Goal: Task Accomplishment & Management: Manage account settings

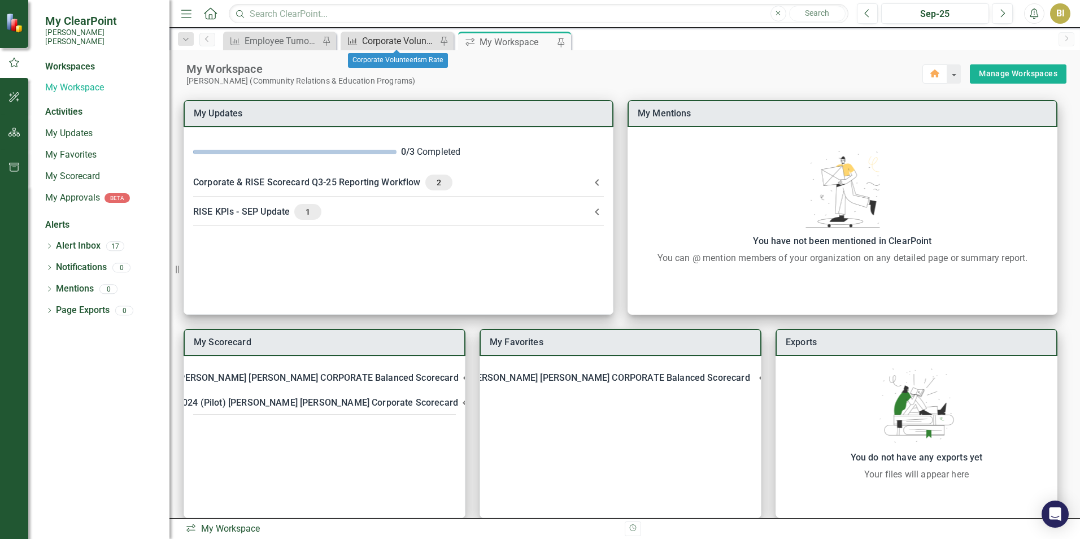
click at [394, 39] on div "Corporate Volunteerism Rate" at bounding box center [399, 41] width 75 height 14
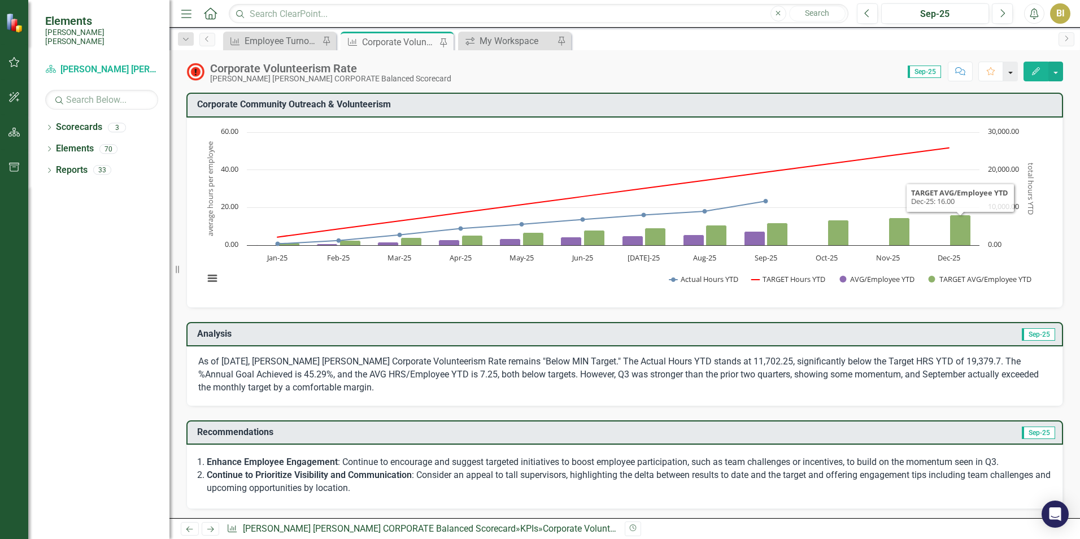
click at [1009, 71] on button "button" at bounding box center [1010, 72] width 15 height 20
click at [1036, 336] on span "Sep-25" at bounding box center [1038, 334] width 33 height 12
click at [1029, 336] on span "Sep-25" at bounding box center [1038, 334] width 33 height 12
click at [1055, 71] on button "button" at bounding box center [1056, 72] width 15 height 20
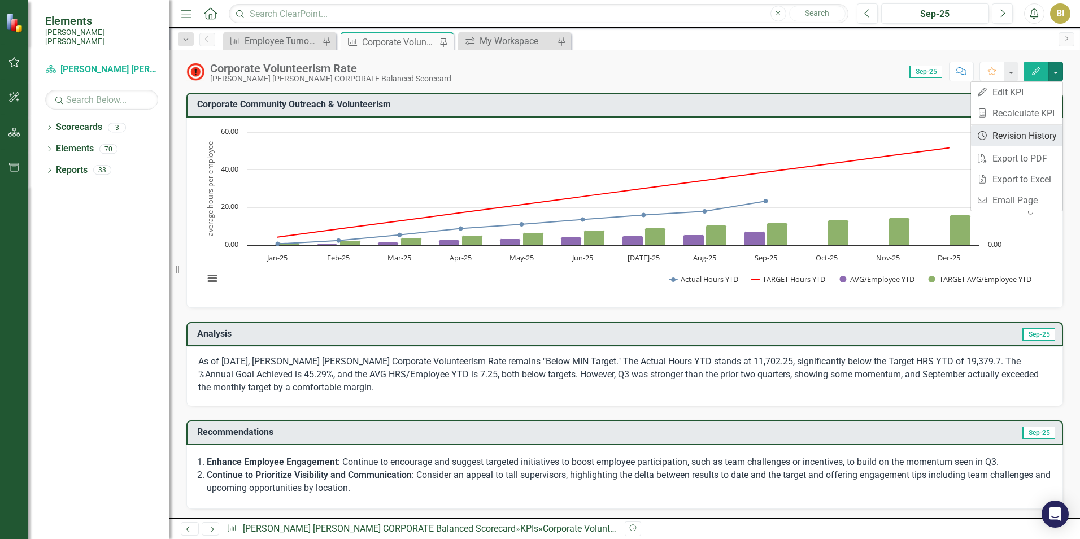
click at [1034, 132] on link "Revision History Revision History" at bounding box center [1017, 135] width 92 height 21
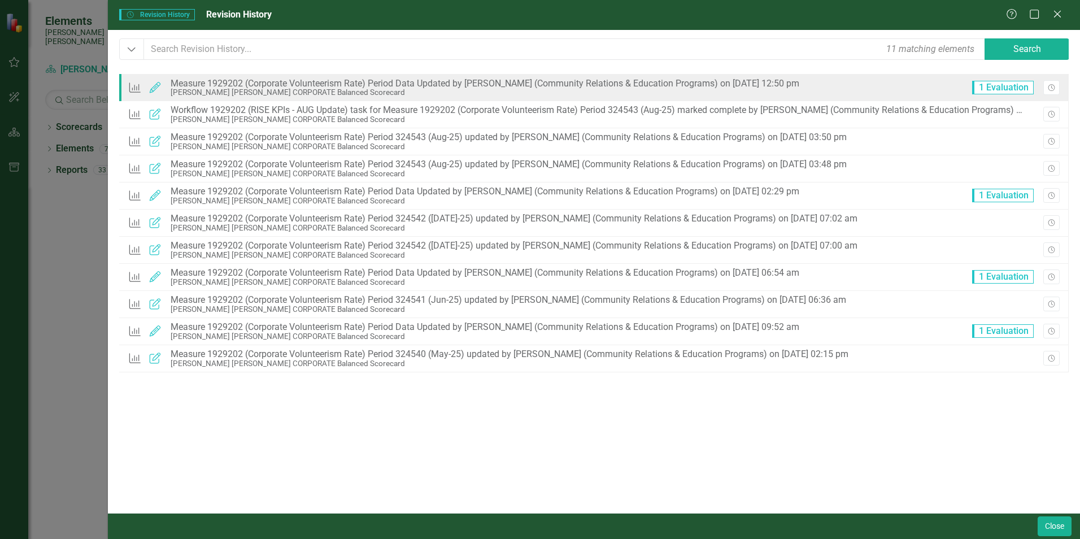
click at [1006, 86] on span "1 Evaluation" at bounding box center [1003, 88] width 62 height 14
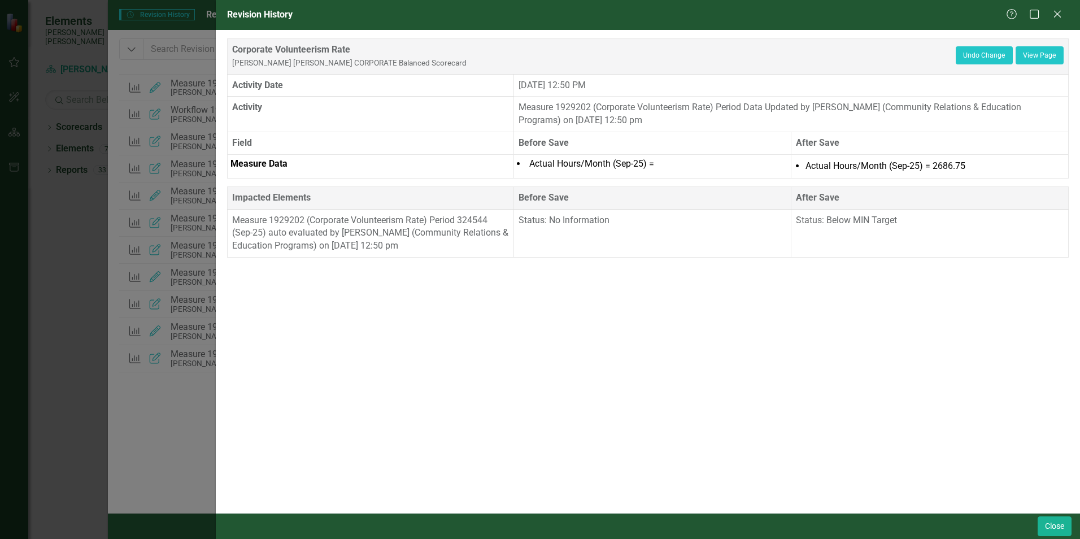
click at [181, 389] on div "Revision History Help Maximize Close Corporate Volunteerism Rate Santee Cooper …" at bounding box center [540, 269] width 1080 height 539
click at [1050, 523] on button "Close" at bounding box center [1055, 526] width 34 height 20
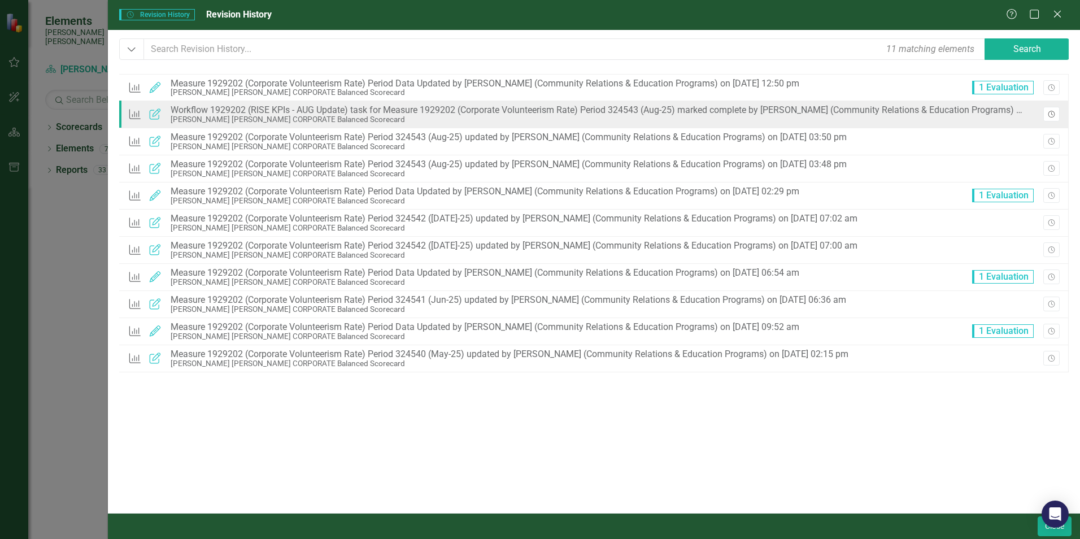
click at [1049, 114] on icon "Revision History" at bounding box center [1051, 114] width 8 height 7
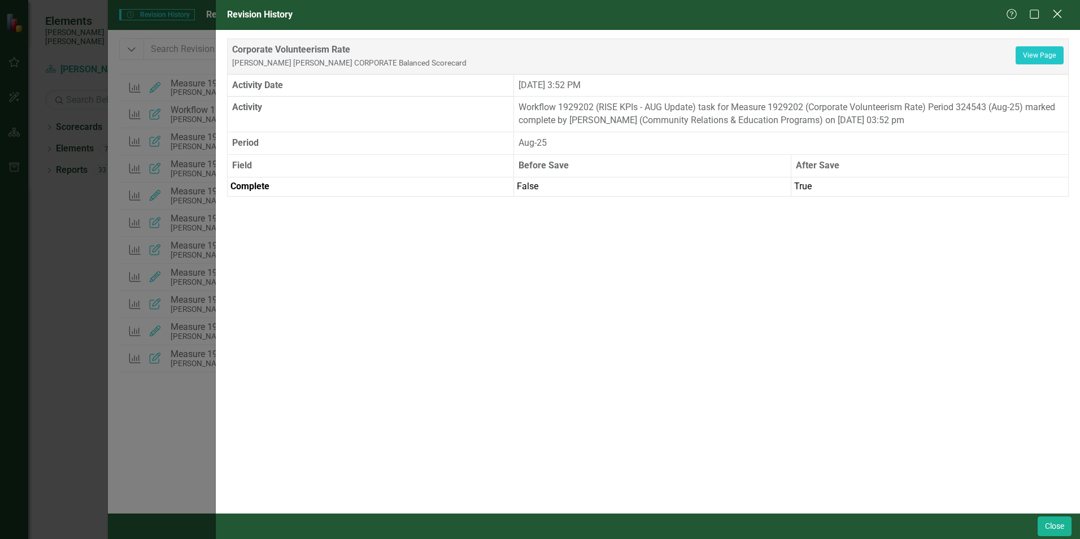
click at [1058, 12] on icon "Close" at bounding box center [1057, 13] width 14 height 11
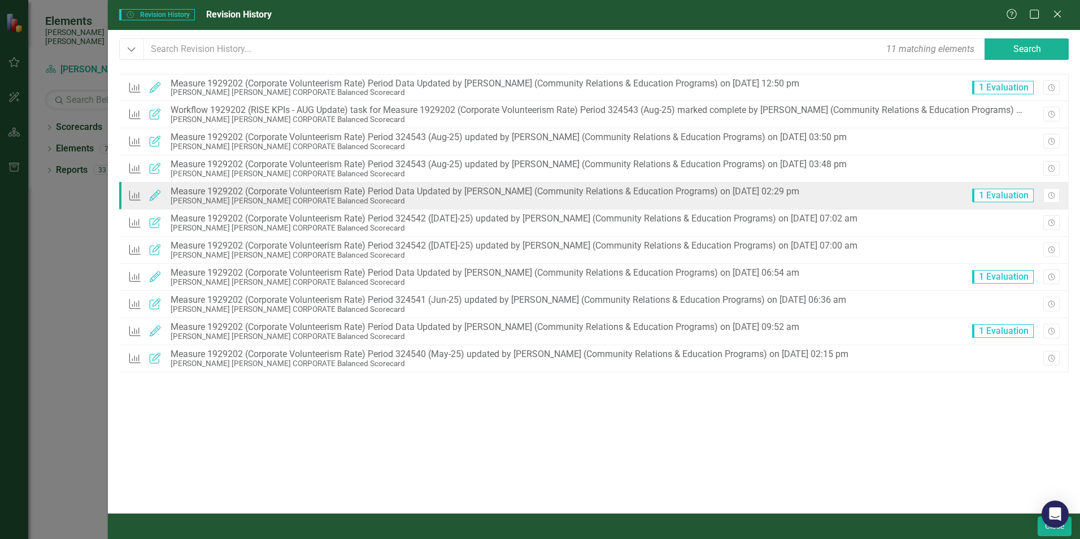
click at [997, 195] on span "1 Evaluation" at bounding box center [1003, 196] width 62 height 14
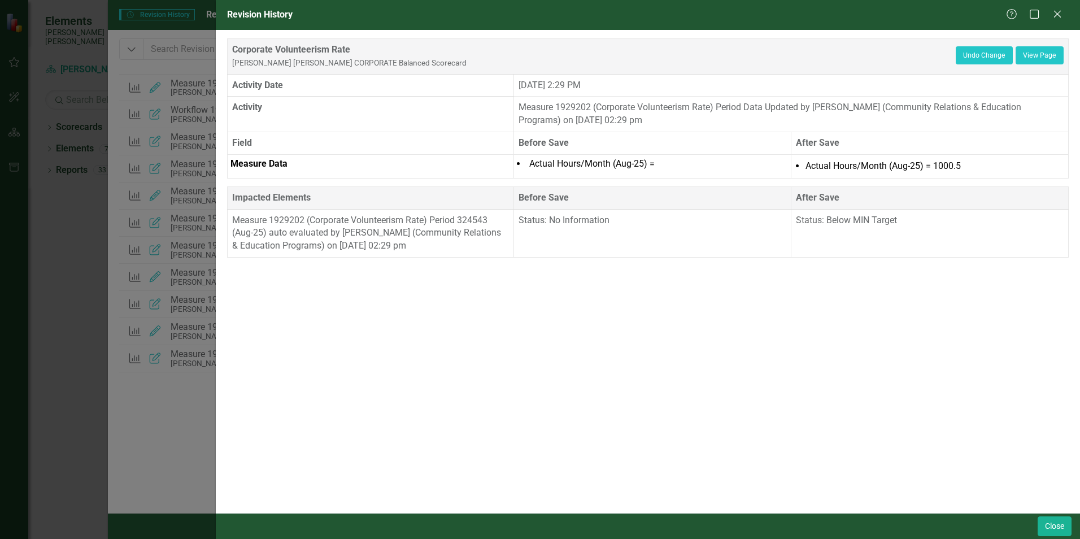
click at [1012, 197] on div "Revision History Help Maximize Close Corporate Volunteerism Rate Santee Cooper …" at bounding box center [540, 269] width 1080 height 539
click at [1039, 58] on link "View Page" at bounding box center [1040, 55] width 48 height 18
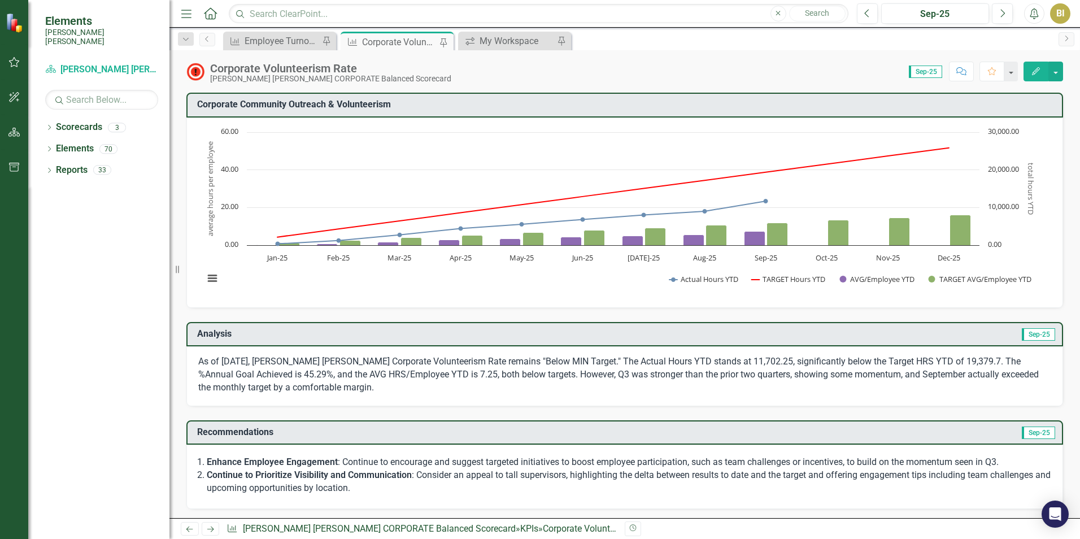
click at [928, 73] on span "Sep-25" at bounding box center [925, 72] width 33 height 12
click at [1057, 73] on button "button" at bounding box center [1056, 72] width 15 height 20
click at [1041, 138] on link "Revision History Revision History" at bounding box center [1017, 135] width 92 height 21
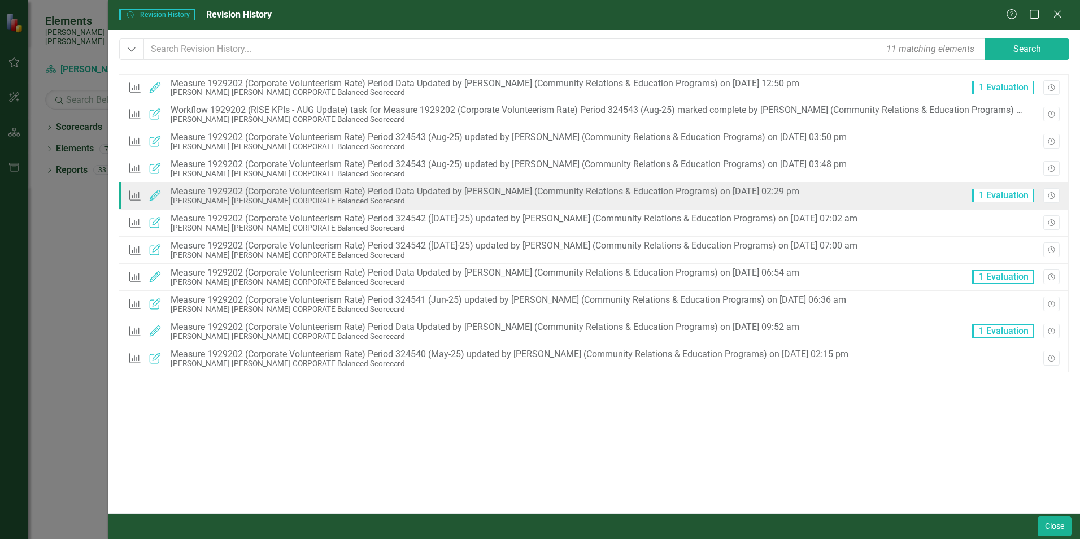
click at [987, 199] on span "1 Evaluation" at bounding box center [1003, 196] width 62 height 14
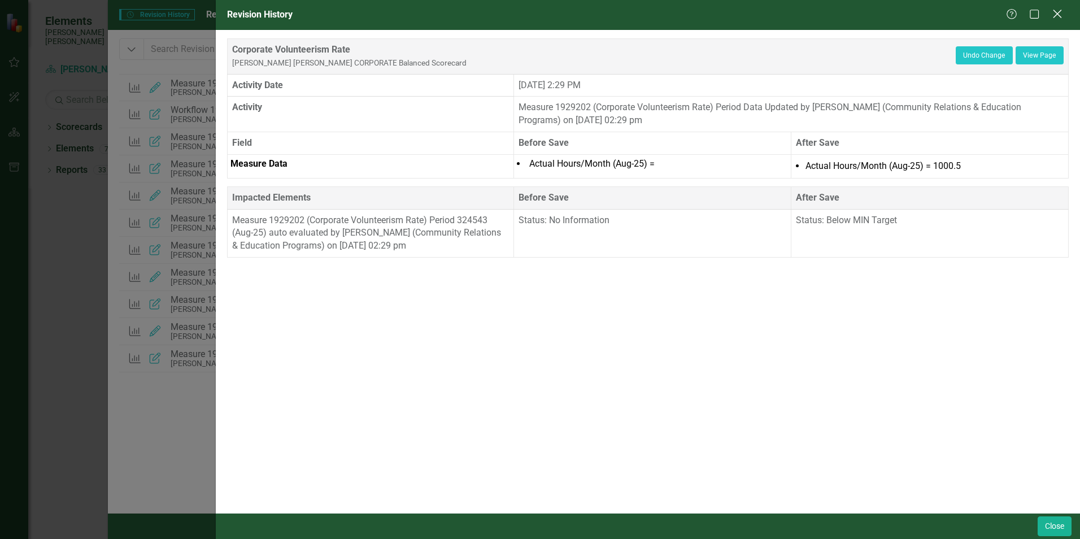
click at [1059, 12] on icon at bounding box center [1057, 14] width 8 height 8
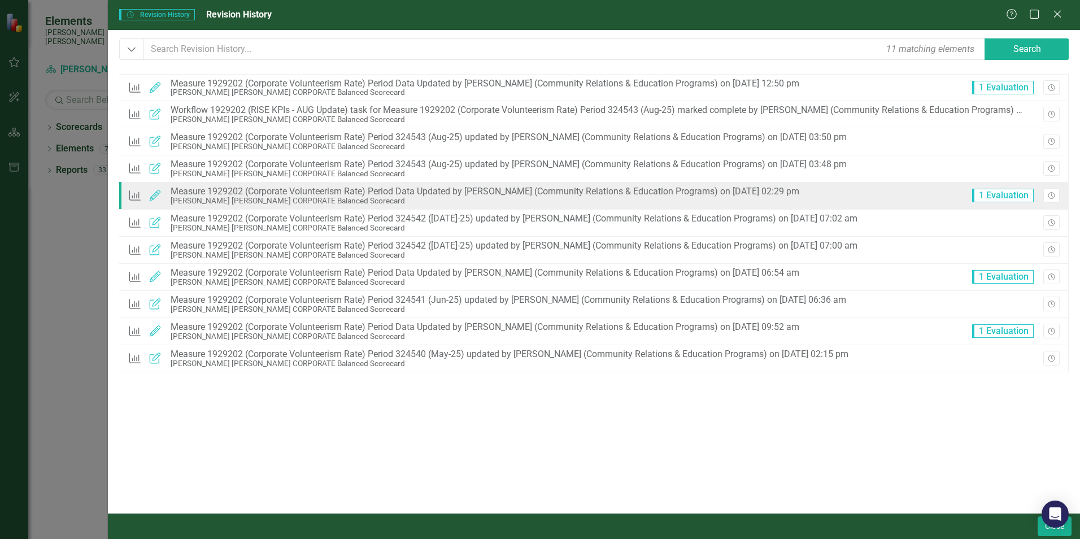
click at [132, 198] on icon at bounding box center [134, 196] width 11 height 10
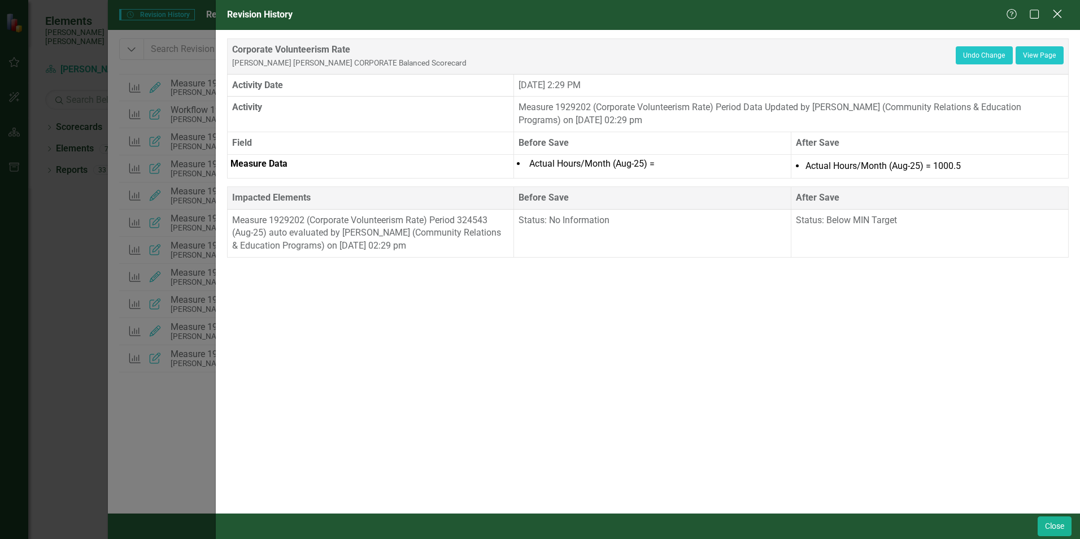
click at [1062, 15] on icon "Close" at bounding box center [1057, 13] width 14 height 11
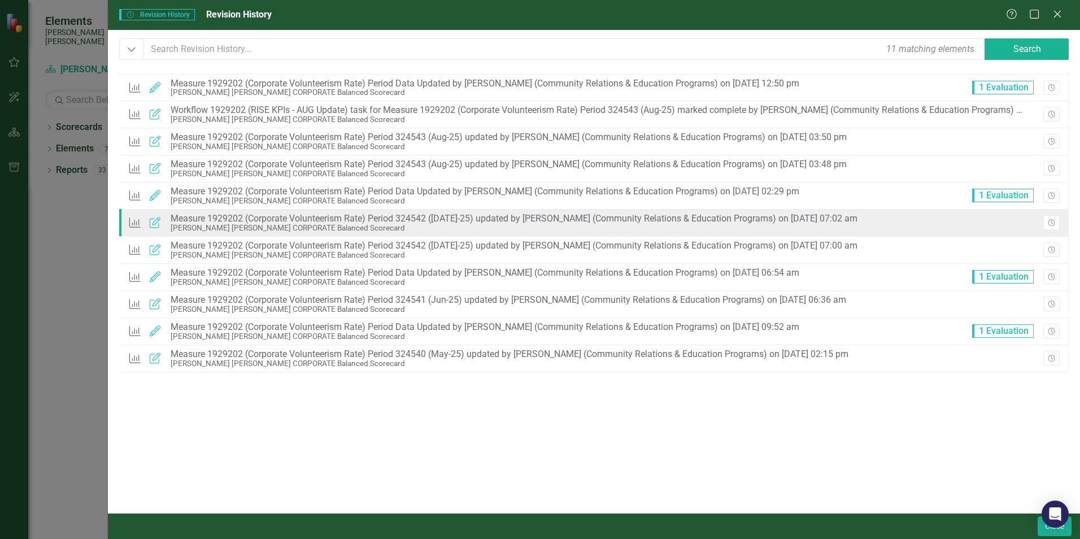
click at [149, 220] on icon "Updated" at bounding box center [155, 222] width 15 height 11
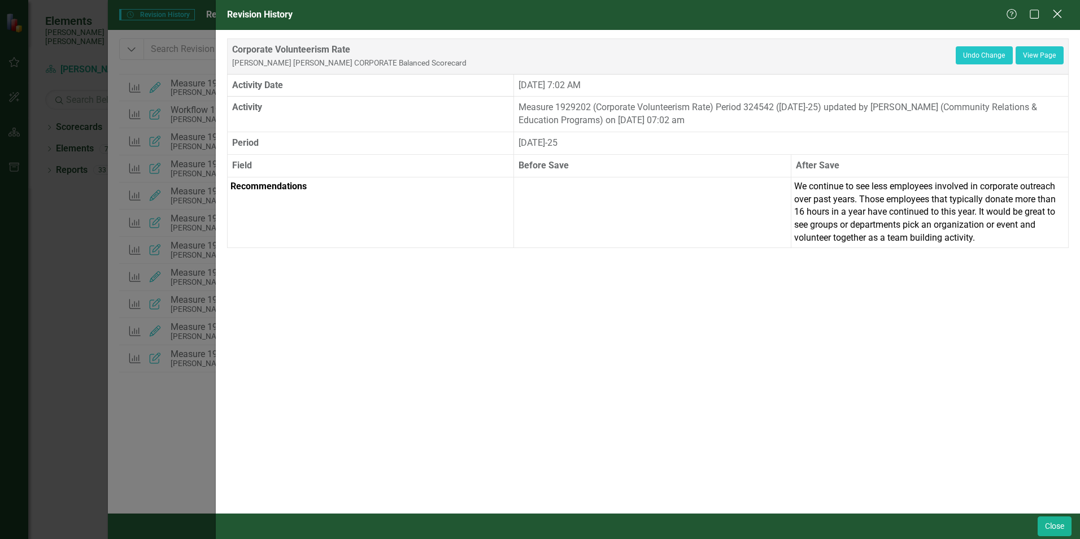
click at [1054, 14] on icon "Close" at bounding box center [1057, 13] width 14 height 11
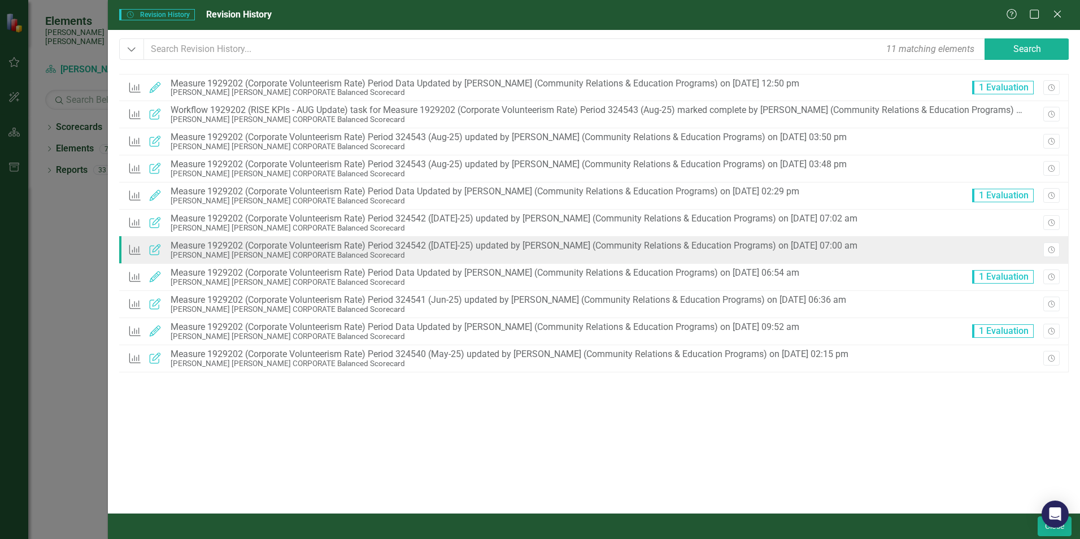
click at [153, 254] on icon "Updated" at bounding box center [155, 249] width 15 height 11
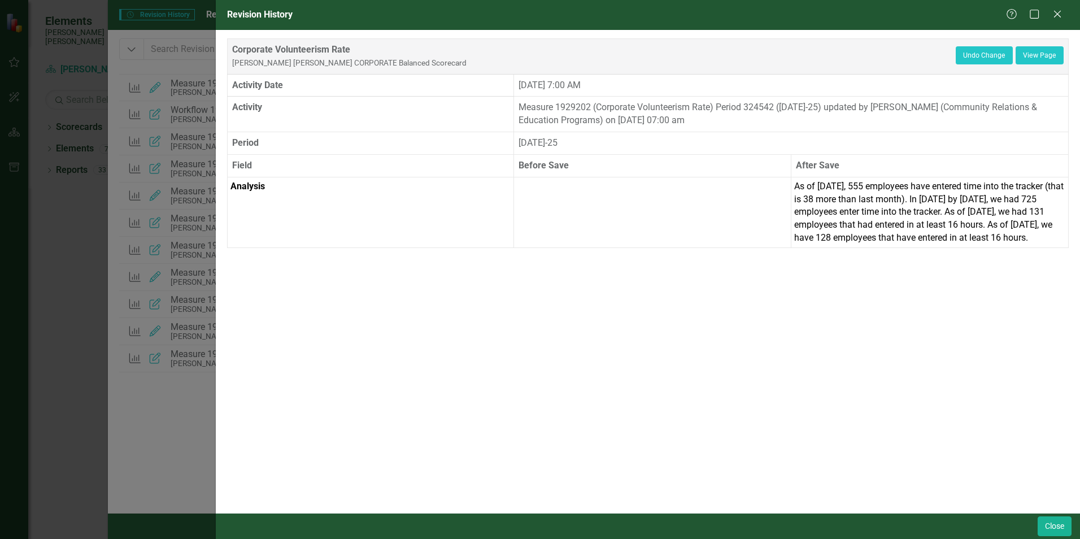
click at [1047, 238] on p "As of [DATE], 555 employees have entered time into the tracker (that is 38 more…" at bounding box center [929, 212] width 271 height 64
click at [1058, 12] on icon "Close" at bounding box center [1057, 14] width 11 height 9
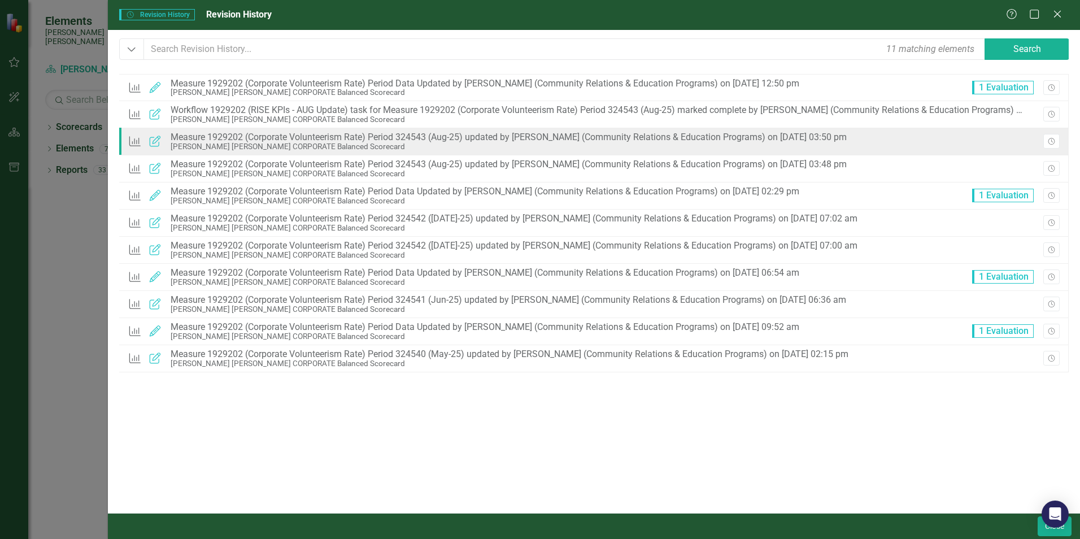
click at [155, 145] on icon "Updated" at bounding box center [155, 141] width 15 height 11
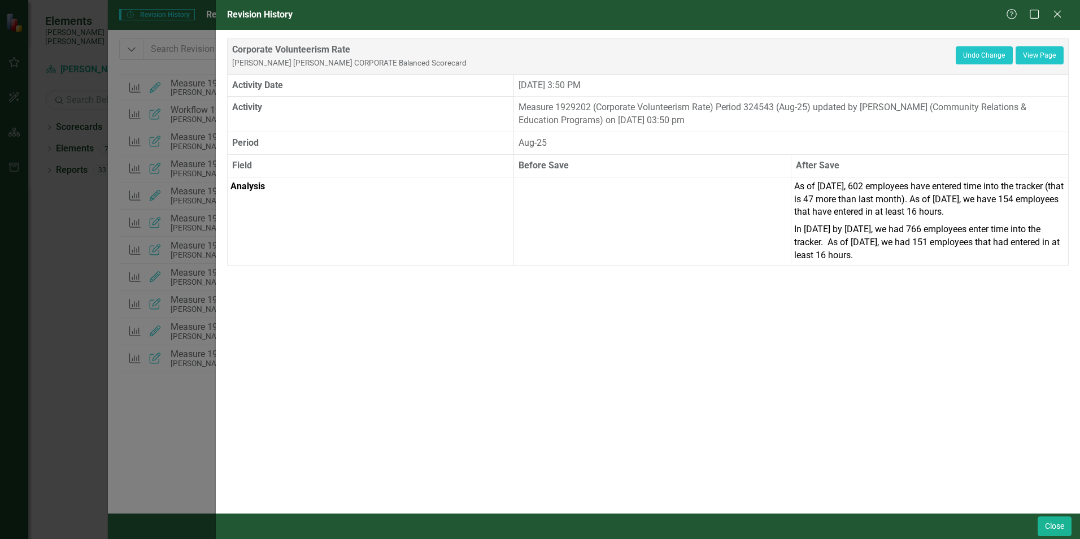
drag, startPoint x: 909, startPoint y: 257, endPoint x: 778, endPoint y: 195, distance: 144.8
click at [778, 195] on tr "Analysis As of [DATE], 602 employees have entered time into the tracker (that i…" at bounding box center [648, 221] width 841 height 88
drag, startPoint x: 778, startPoint y: 195, endPoint x: 841, endPoint y: 197, distance: 63.3
copy tr "As of [DATE], 602 employees have entered time into the tracker (that is 47 more…"
click at [1060, 15] on icon "Close" at bounding box center [1057, 13] width 14 height 11
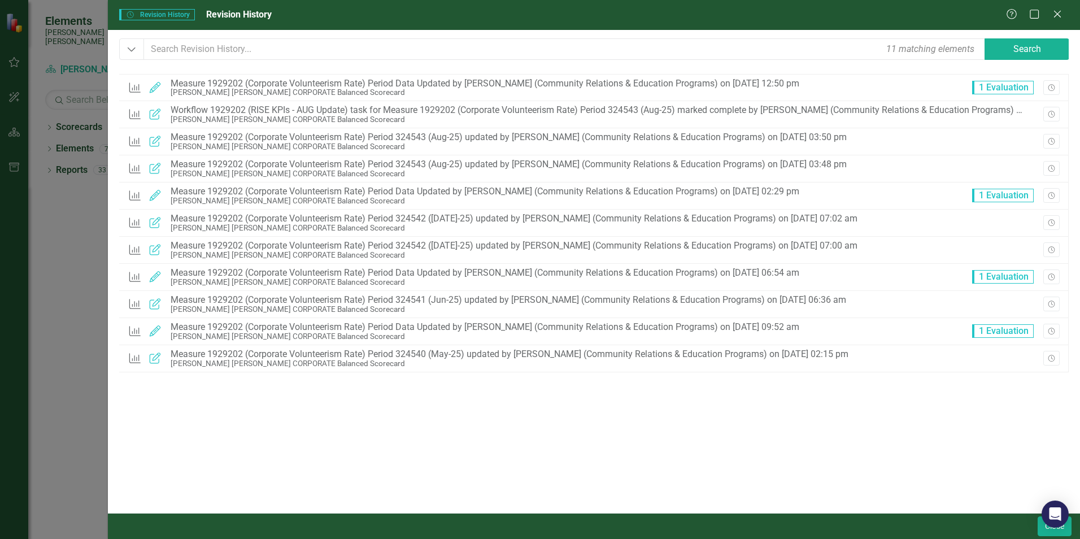
click at [1060, 15] on icon "Close" at bounding box center [1057, 14] width 11 height 9
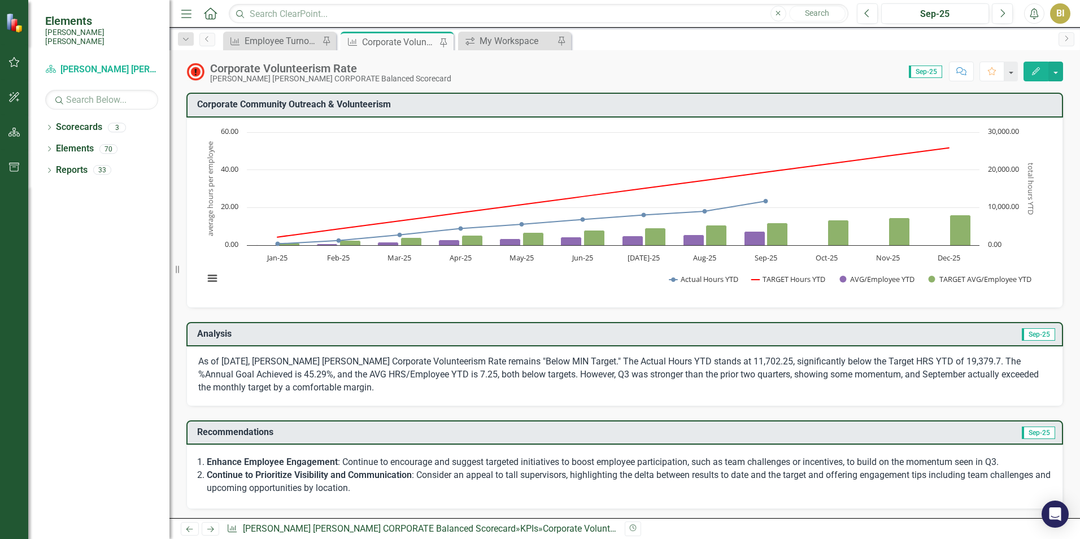
click at [1030, 65] on button "Edit" at bounding box center [1036, 72] width 25 height 20
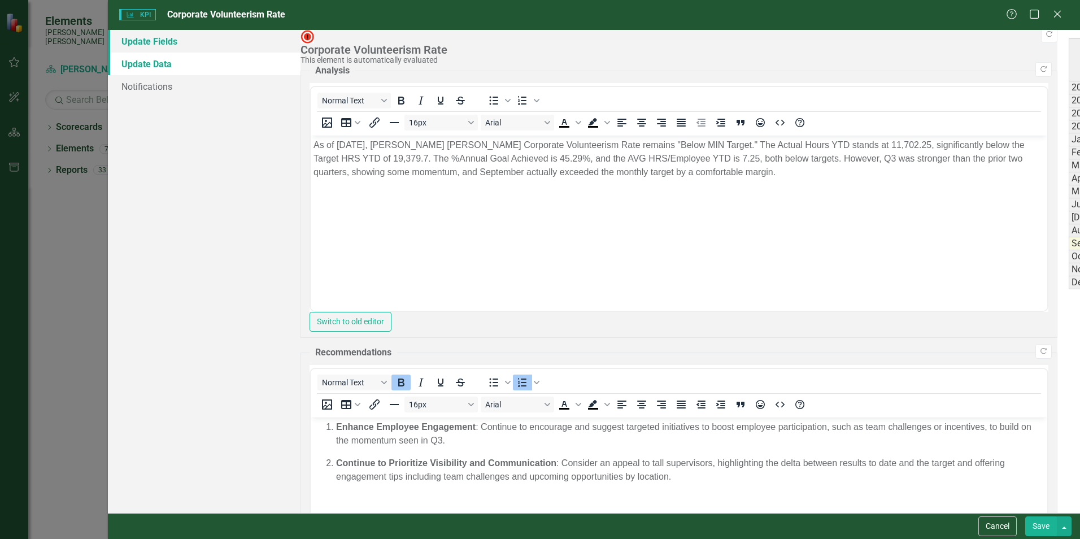
click at [167, 47] on link "Update Fields" at bounding box center [204, 41] width 193 height 23
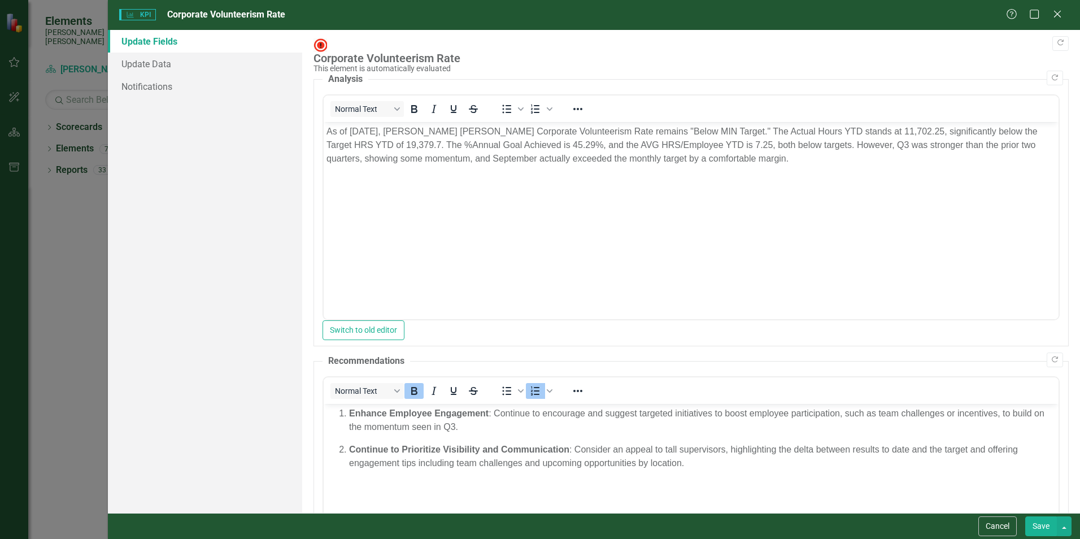
click at [774, 156] on p "As of [DATE], [PERSON_NAME] [PERSON_NAME] Corporate Volunteerism Rate remains "…" at bounding box center [691, 145] width 729 height 41
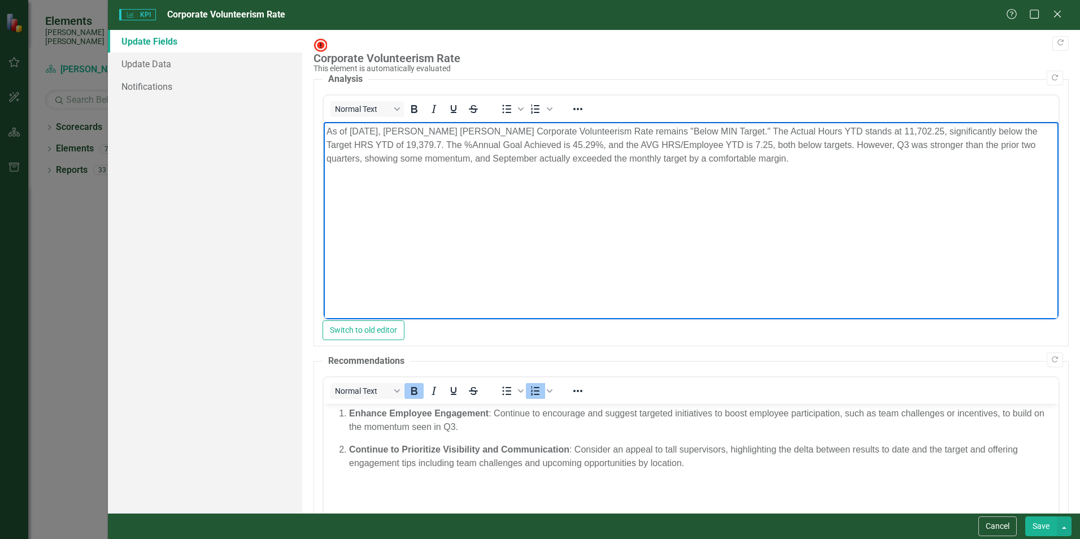
paste body "Rich Text Area. Press ALT-0 for help."
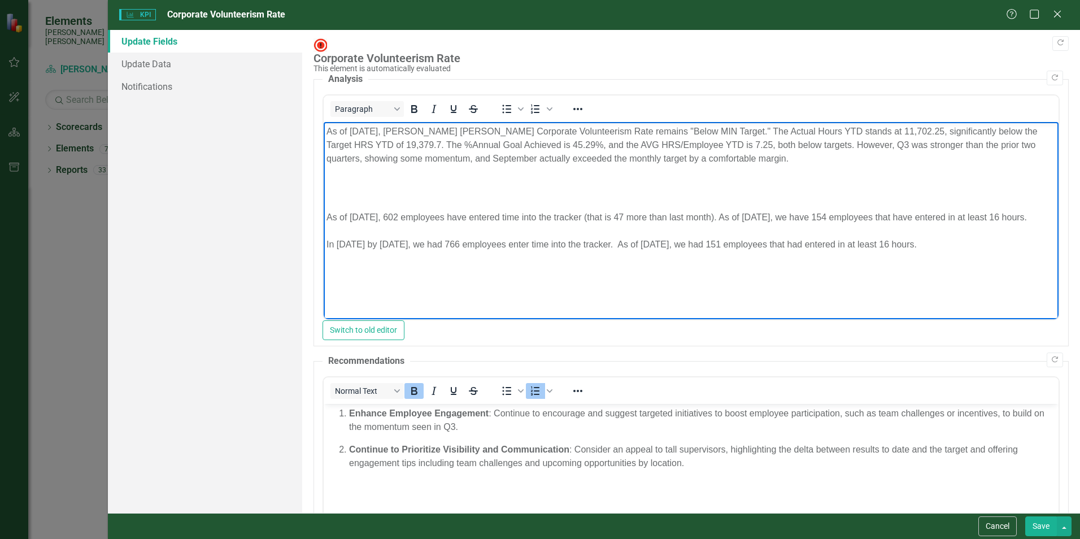
click at [382, 224] on div "As of [DATE], 602 employees have entered time into the tracker (that is 47 more…" at bounding box center [691, 218] width 729 height 14
click at [386, 216] on div "As of [DATE], 602 employees have entered time into the tracker (that is 47 more…" at bounding box center [691, 218] width 729 height 14
drag, startPoint x: 388, startPoint y: 216, endPoint x: 349, endPoint y: 213, distance: 39.1
click at [349, 213] on div "As of [DATE], 602 employees have entered time into the tracker (that is 47 more…" at bounding box center [691, 218] width 729 height 14
drag, startPoint x: 425, startPoint y: 214, endPoint x: 417, endPoint y: 212, distance: 8.0
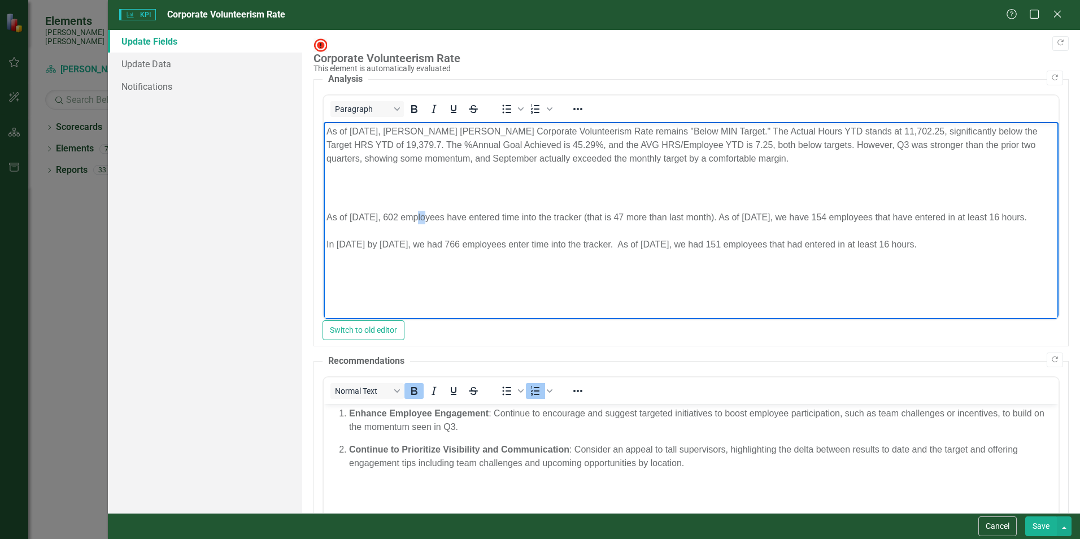
click at [417, 212] on div "As of [DATE], 602 employees have entered time into the tracker (that is 47 more…" at bounding box center [691, 218] width 729 height 14
click at [646, 215] on div "As of [DATE], 669 employees have entered time into the tracker (that is 47 more…" at bounding box center [691, 218] width 729 height 14
drag, startPoint x: 797, startPoint y: 214, endPoint x: 769, endPoint y: 214, distance: 27.7
click at [769, 214] on div "As of [DATE], 669 employees have entered time into the tracker (that is 67 more…" at bounding box center [691, 218] width 729 height 14
drag, startPoint x: 891, startPoint y: 212, endPoint x: 885, endPoint y: 211, distance: 6.3
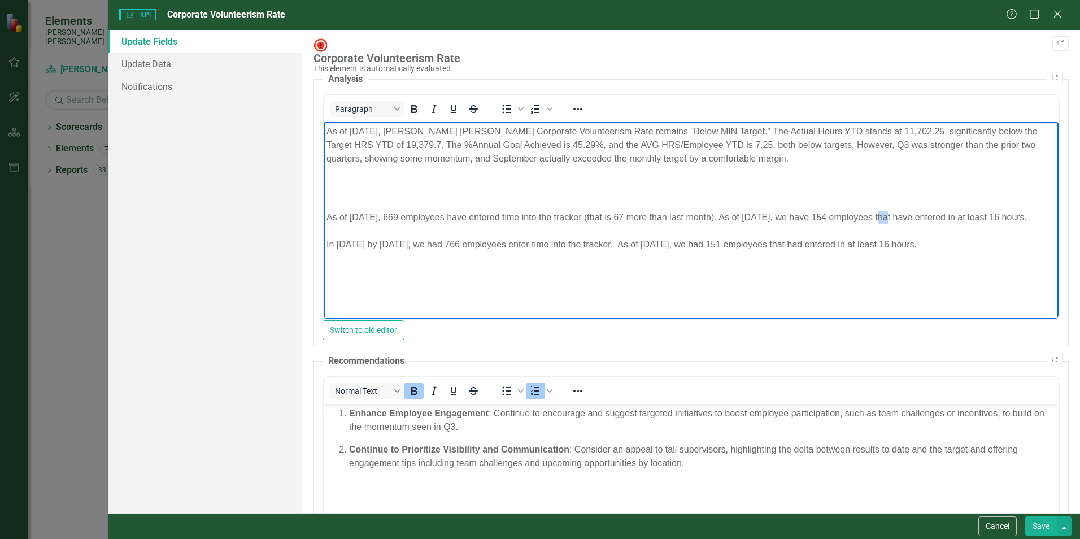
click at [885, 211] on div "As of [DATE], 669 employees have entered time into the tracker (that is 67 more…" at bounding box center [691, 218] width 729 height 14
drag, startPoint x: 398, startPoint y: 254, endPoint x: 384, endPoint y: 256, distance: 15.0
click at [384, 251] on div "In [DATE] by [DATE], we had 766 employees enter time into the tracker. As of [D…" at bounding box center [691, 245] width 729 height 14
click at [405, 251] on div "In [DATE] by [DATE], we had 766 employees enter time into the tracker. As of [D…" at bounding box center [691, 245] width 729 height 14
drag, startPoint x: 411, startPoint y: 256, endPoint x: 371, endPoint y: 256, distance: 40.1
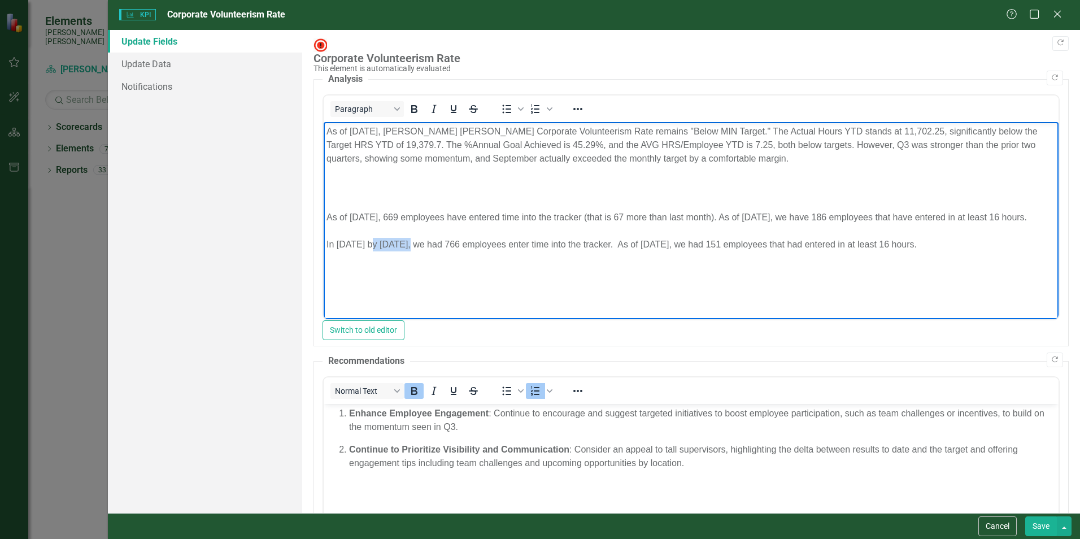
click at [371, 251] on div "In [DATE] by [DATE], we had 766 employees enter time into the tracker. As of [D…" at bounding box center [691, 245] width 729 height 14
drag, startPoint x: 688, startPoint y: 256, endPoint x: 663, endPoint y: 258, distance: 25.5
click at [663, 251] on div "In [DATE] by [DATE], we had 766 employees enter time into the tracker. As of [D…" at bounding box center [691, 245] width 729 height 14
drag, startPoint x: 480, startPoint y: 254, endPoint x: 467, endPoint y: 255, distance: 13.0
click at [467, 251] on div "In [DATE] by [DATE], we had 766 employees enter time into the tracker. As of [D…" at bounding box center [691, 245] width 729 height 14
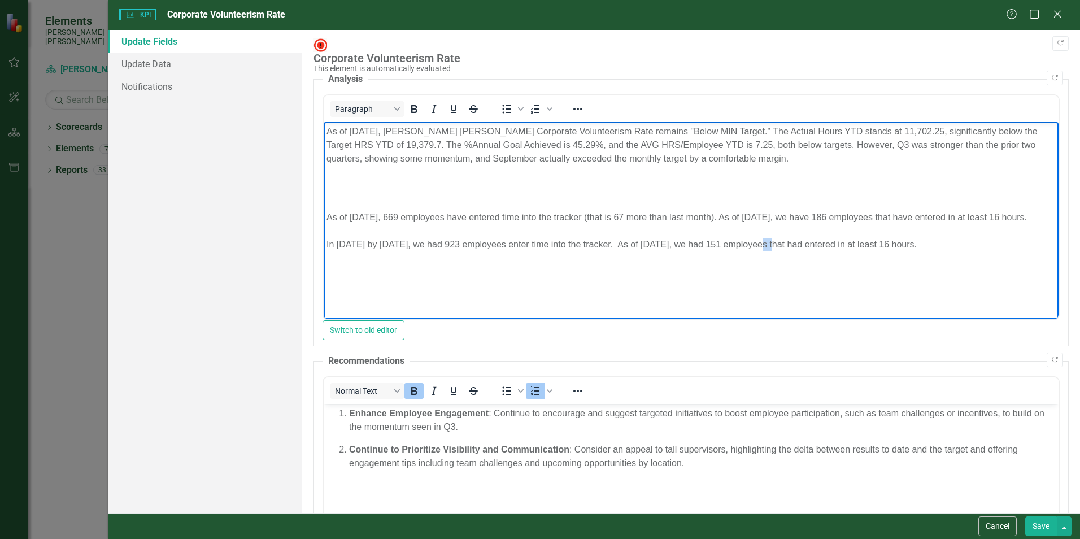
drag, startPoint x: 777, startPoint y: 257, endPoint x: 765, endPoint y: 257, distance: 11.3
click at [765, 251] on div "In [DATE] by [DATE], we had 923 employees enter time into the tracker. As of [D…" at bounding box center [691, 245] width 729 height 14
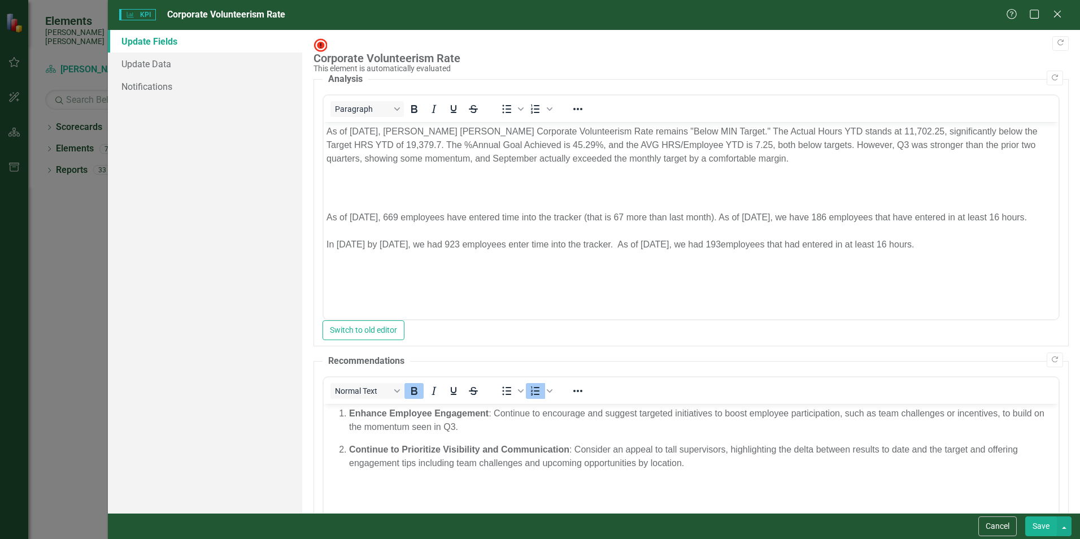
click at [1041, 526] on button "Save" at bounding box center [1041, 526] width 32 height 20
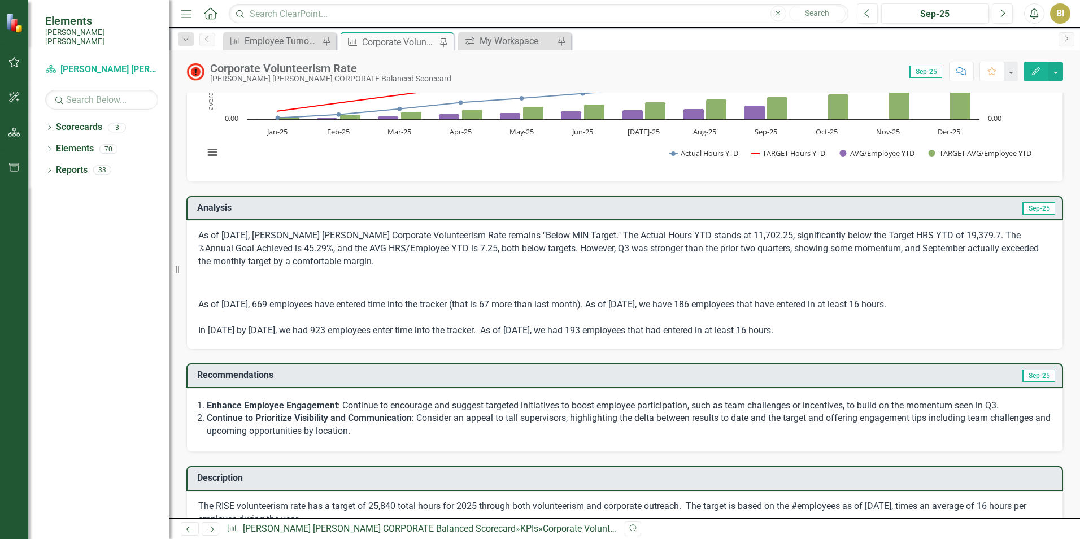
scroll to position [169, 0]
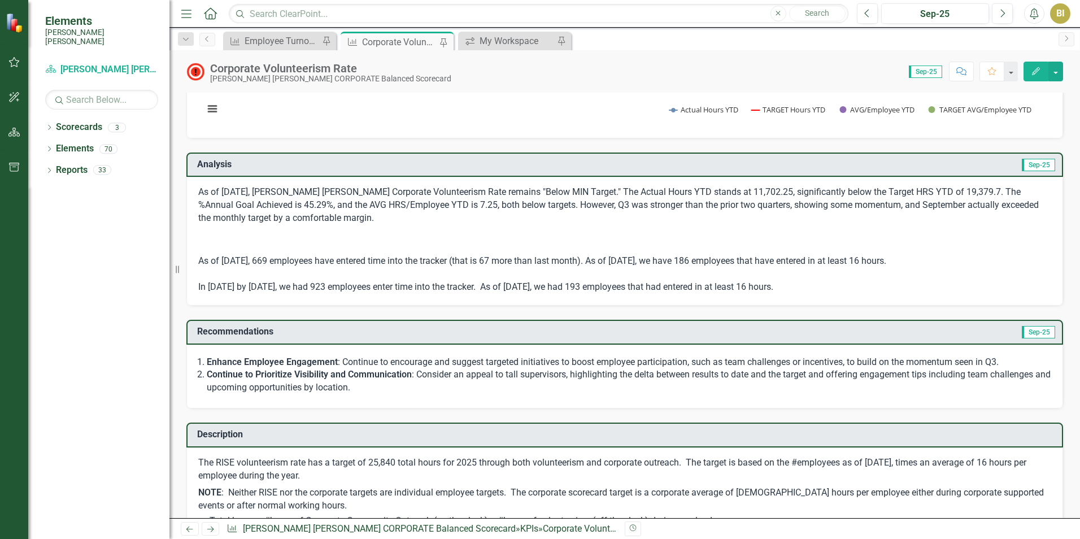
click at [1032, 72] on icon "Edit" at bounding box center [1036, 71] width 10 height 8
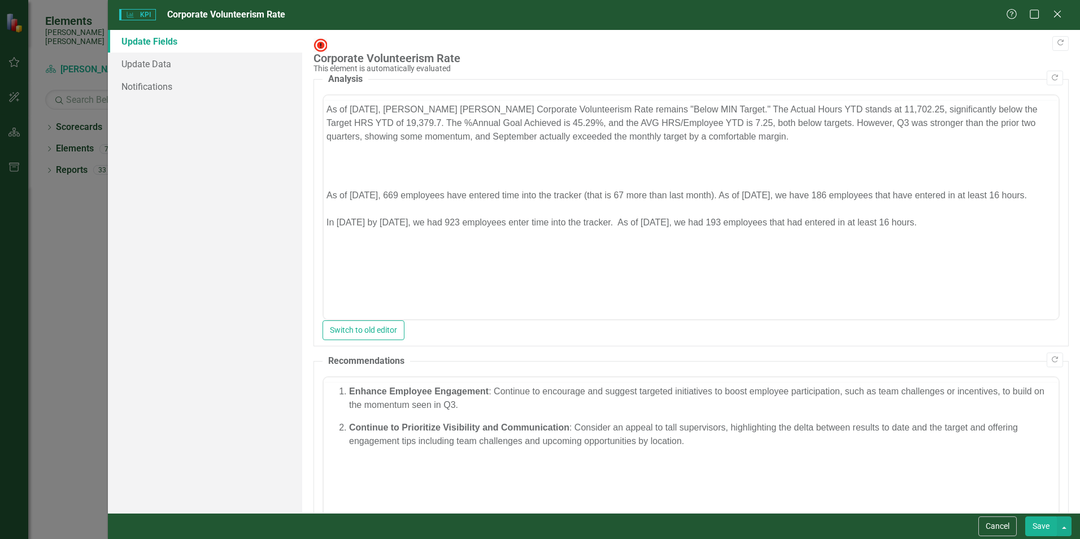
scroll to position [0, 0]
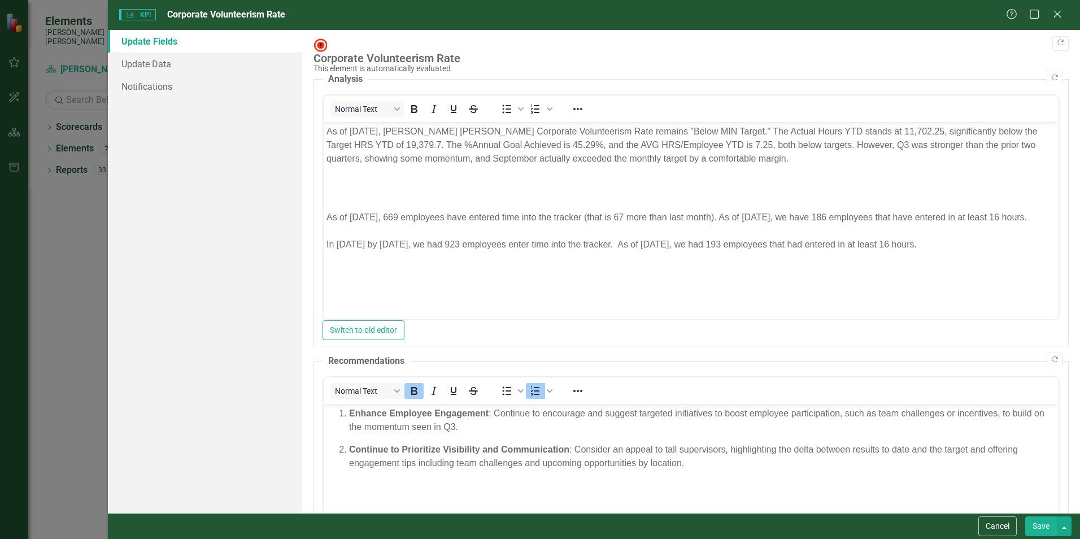
click at [667, 446] on p "Continue to Prioritize Visibility and Communication : Consider an appeal to tal…" at bounding box center [702, 455] width 707 height 27
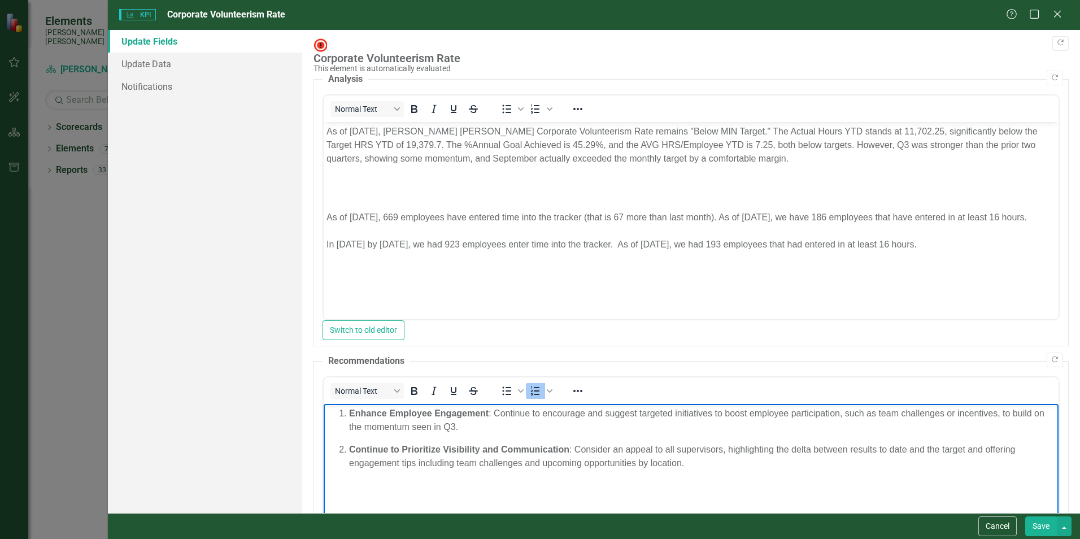
click at [1039, 524] on button "Save" at bounding box center [1041, 526] width 32 height 20
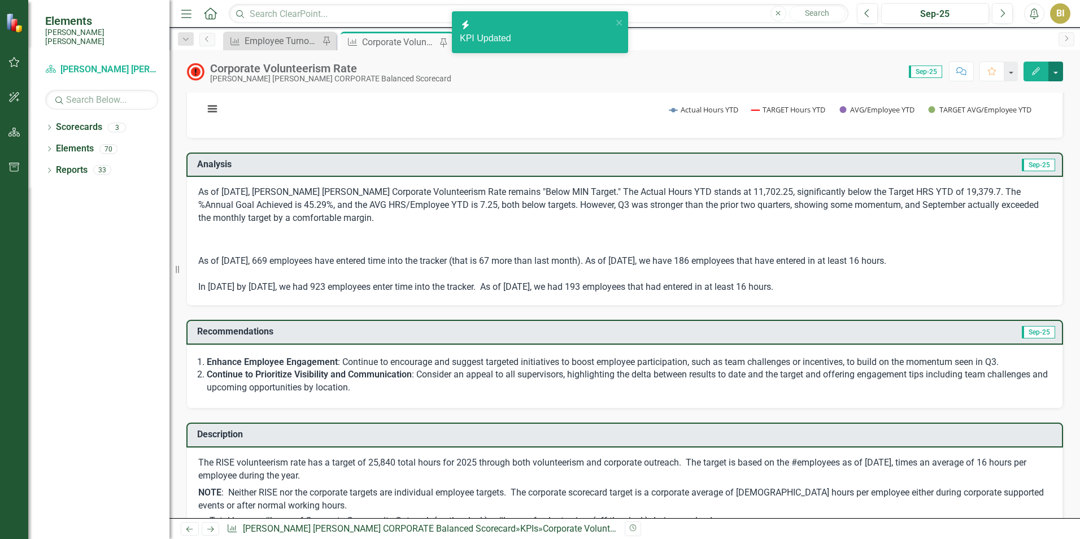
click at [1058, 72] on button "button" at bounding box center [1056, 72] width 15 height 20
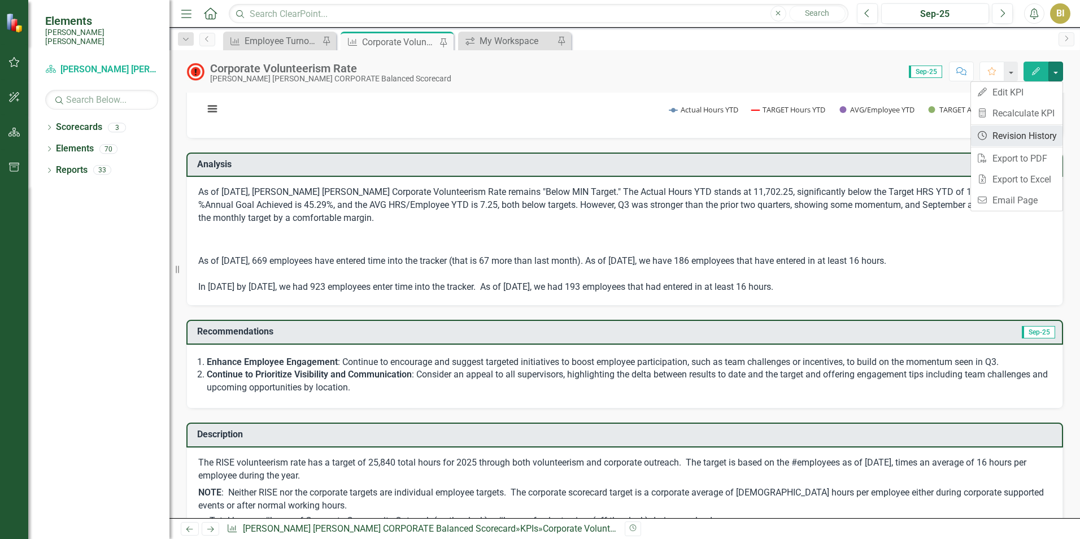
click at [1007, 143] on link "Revision History Revision History" at bounding box center [1017, 135] width 92 height 21
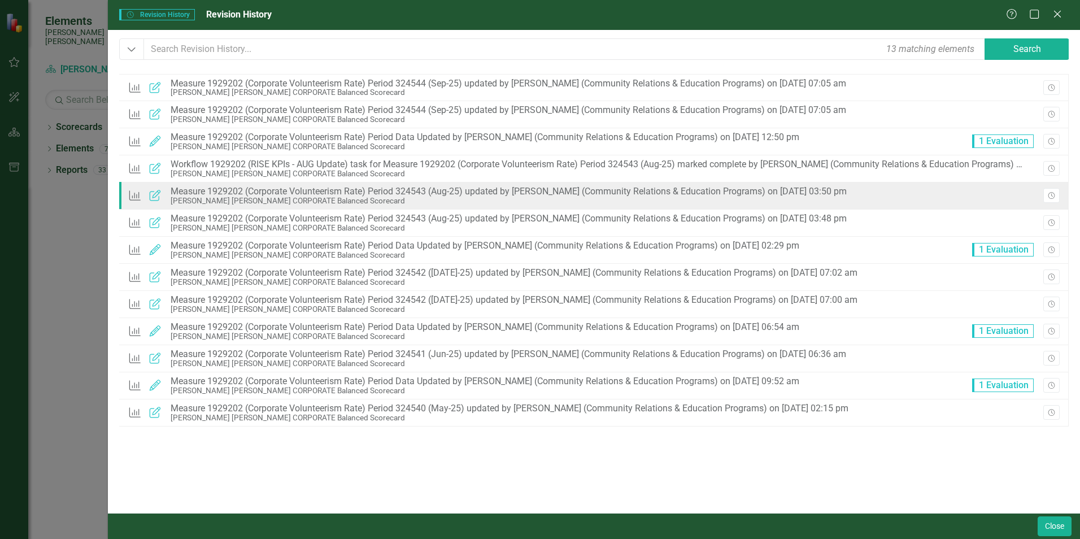
click at [154, 194] on icon "Updated" at bounding box center [155, 195] width 15 height 11
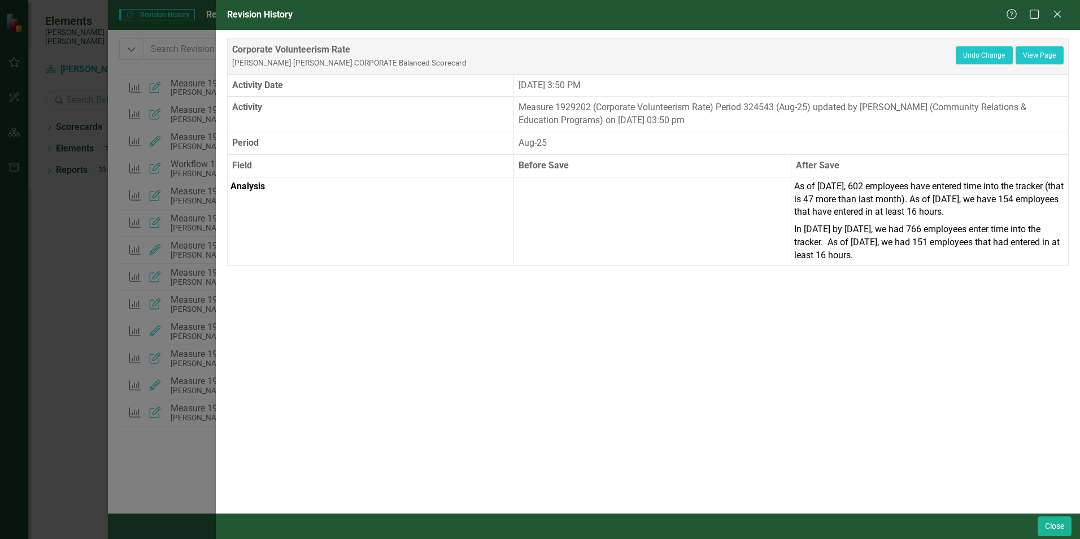
click at [208, 162] on div "Revision History Help Maximize Close Corporate Volunteerism Rate [PERSON_NAME] …" at bounding box center [540, 269] width 1080 height 539
click at [1057, 13] on icon at bounding box center [1057, 14] width 8 height 8
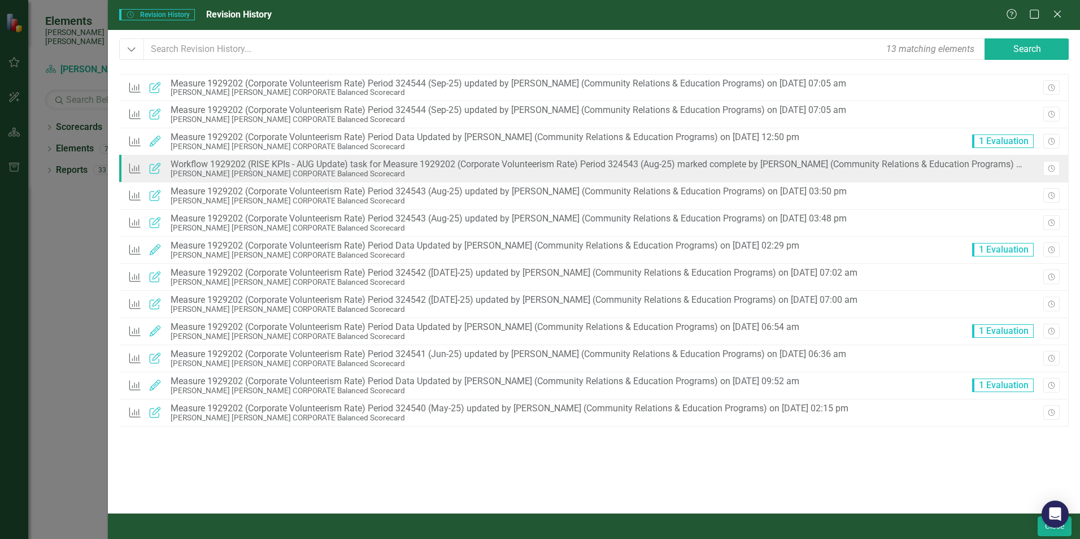
click at [156, 169] on icon "Updated" at bounding box center [155, 168] width 15 height 11
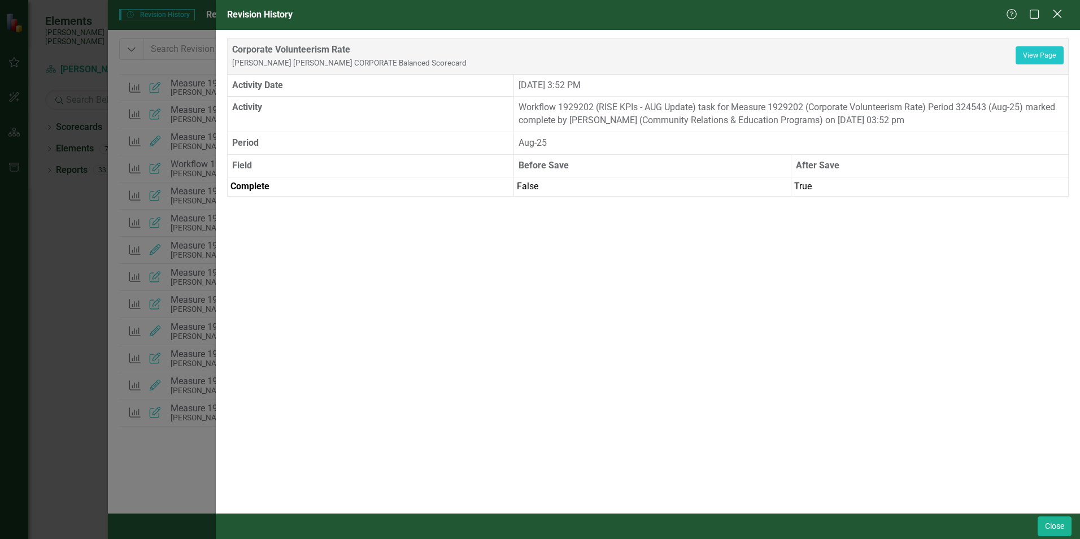
click at [1058, 11] on icon "Close" at bounding box center [1057, 13] width 14 height 11
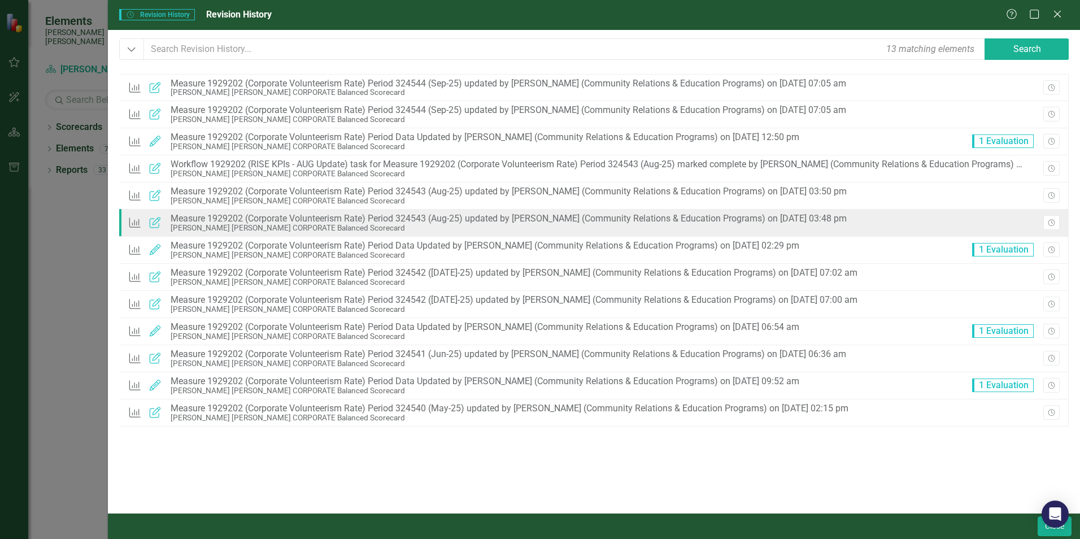
click at [155, 228] on icon "Updated" at bounding box center [155, 222] width 15 height 11
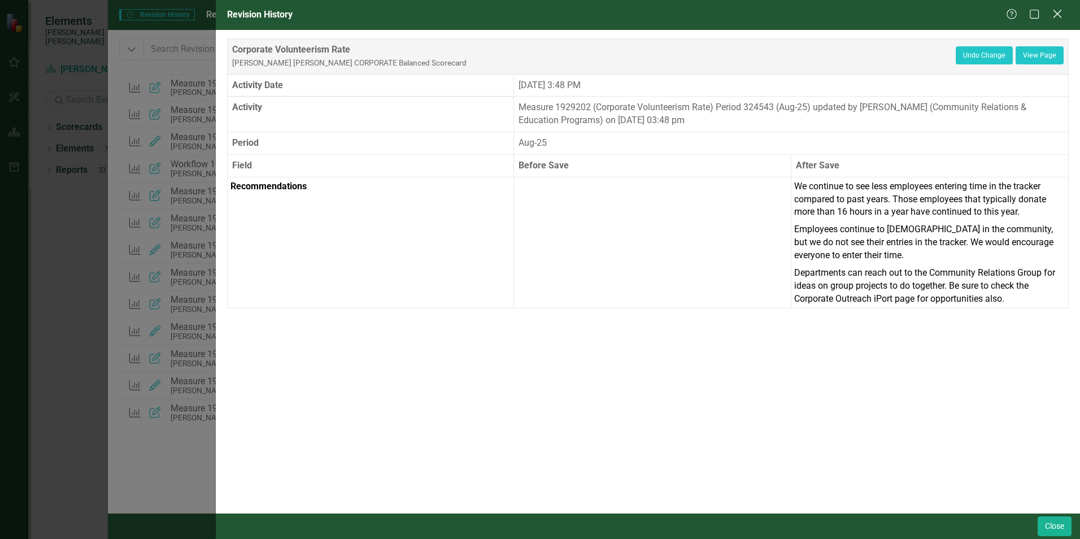
click at [1053, 14] on icon "Close" at bounding box center [1057, 13] width 14 height 11
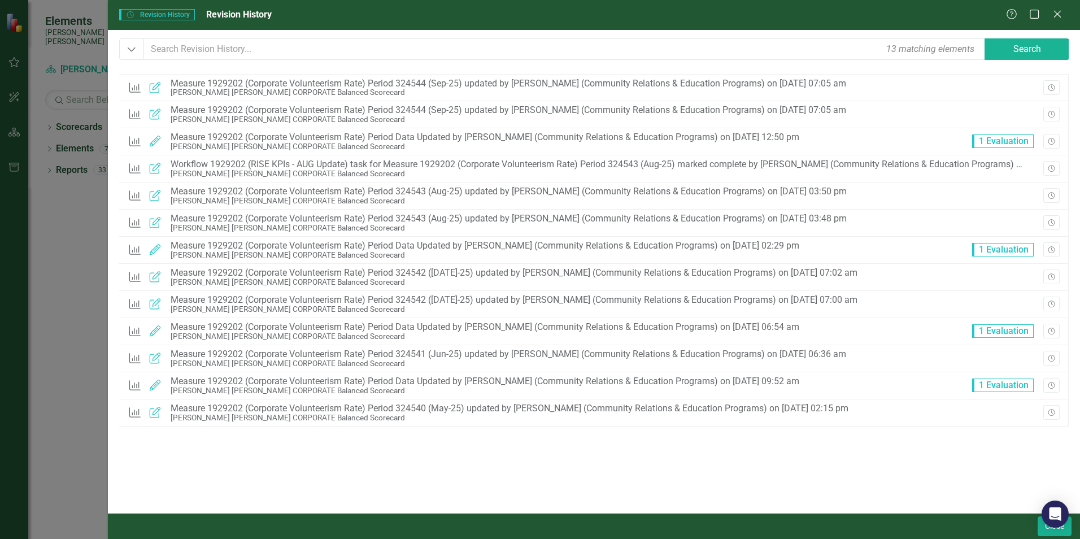
click at [1053, 14] on icon "Close" at bounding box center [1057, 14] width 11 height 9
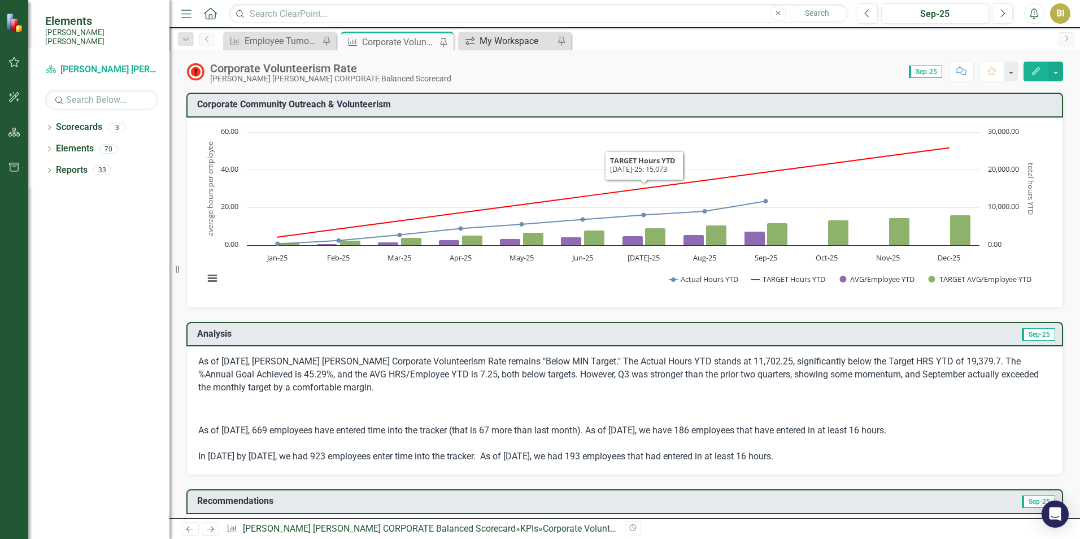
click at [485, 42] on div "My Workspace" at bounding box center [517, 41] width 75 height 14
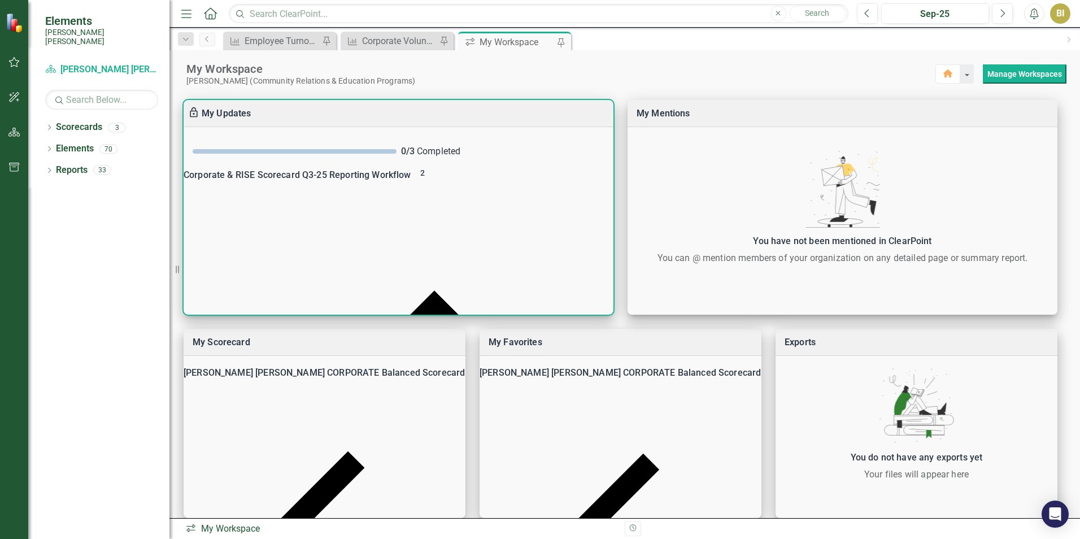
click at [429, 182] on div "2" at bounding box center [423, 175] width 14 height 16
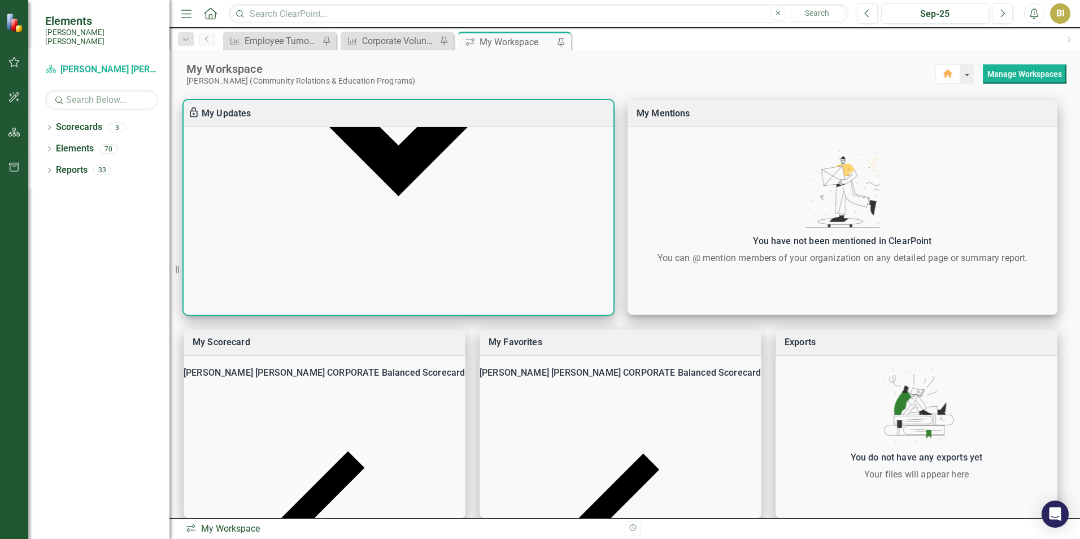
scroll to position [275, 0]
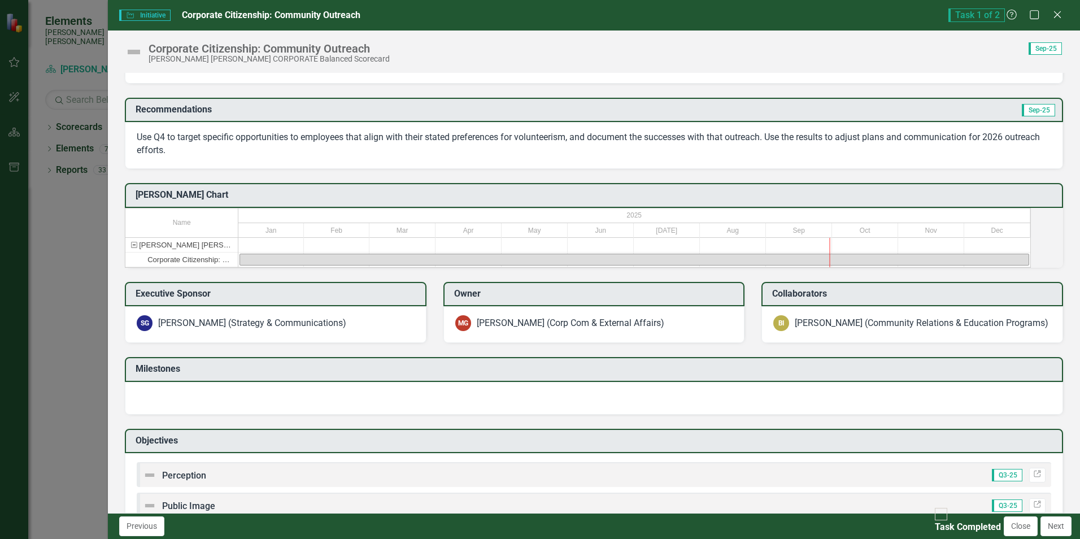
scroll to position [169, 0]
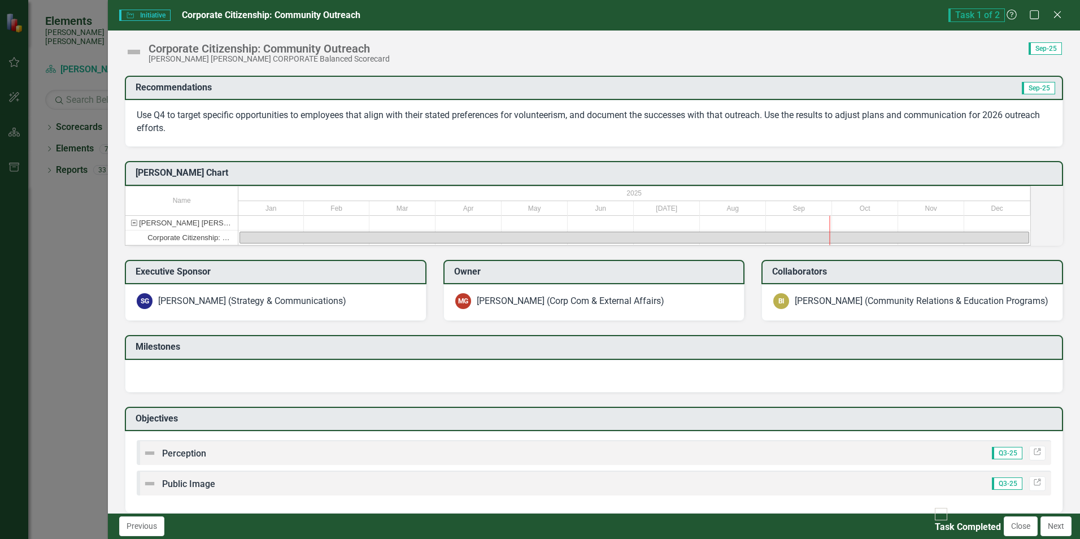
click at [610, 230] on div at bounding box center [601, 223] width 66 height 14
click at [700, 230] on div at bounding box center [667, 223] width 66 height 14
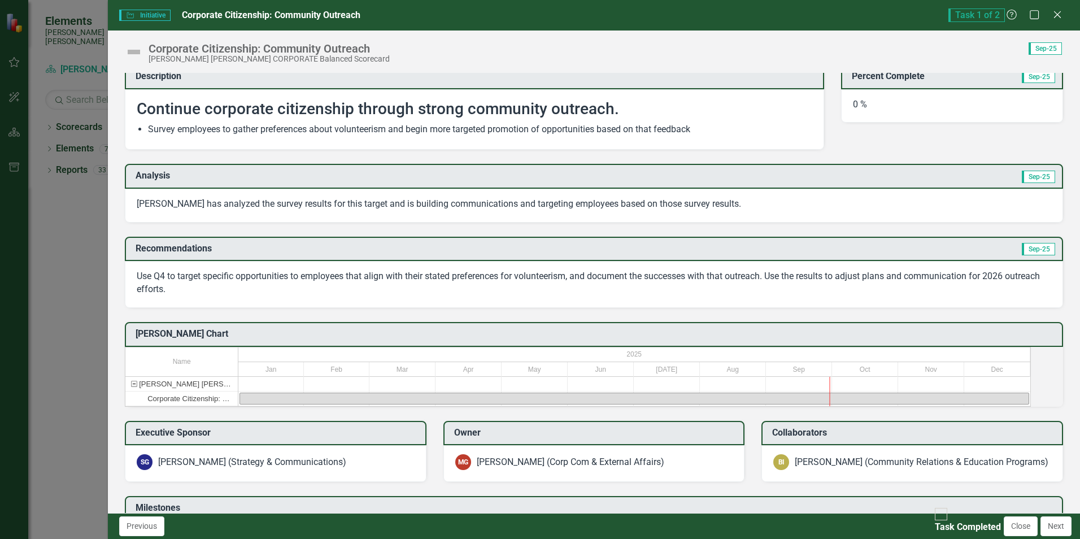
scroll to position [0, 0]
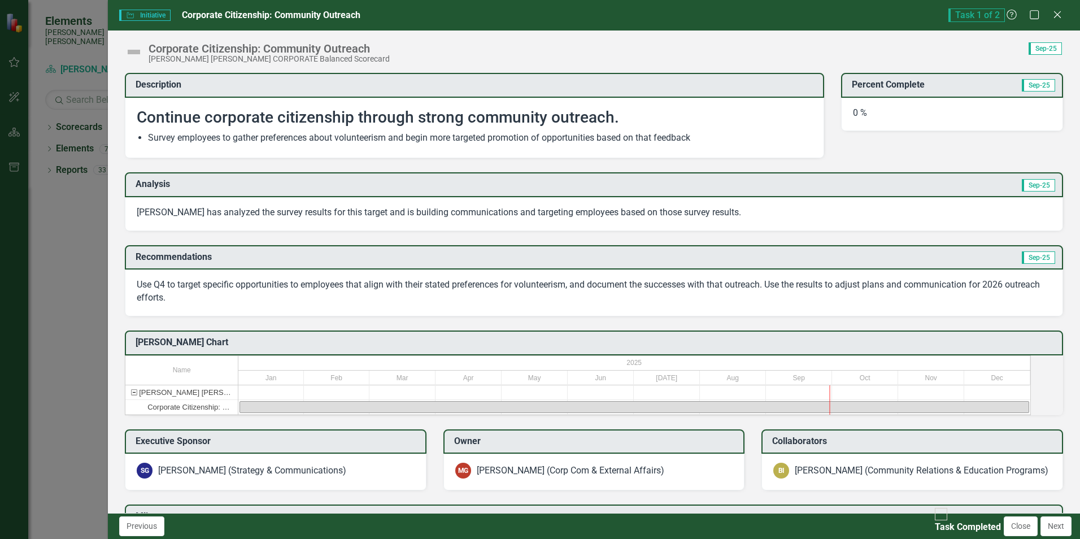
click at [933, 523] on input "Task Completed" at bounding box center [942, 515] width 18 height 18
checkbox input "true"
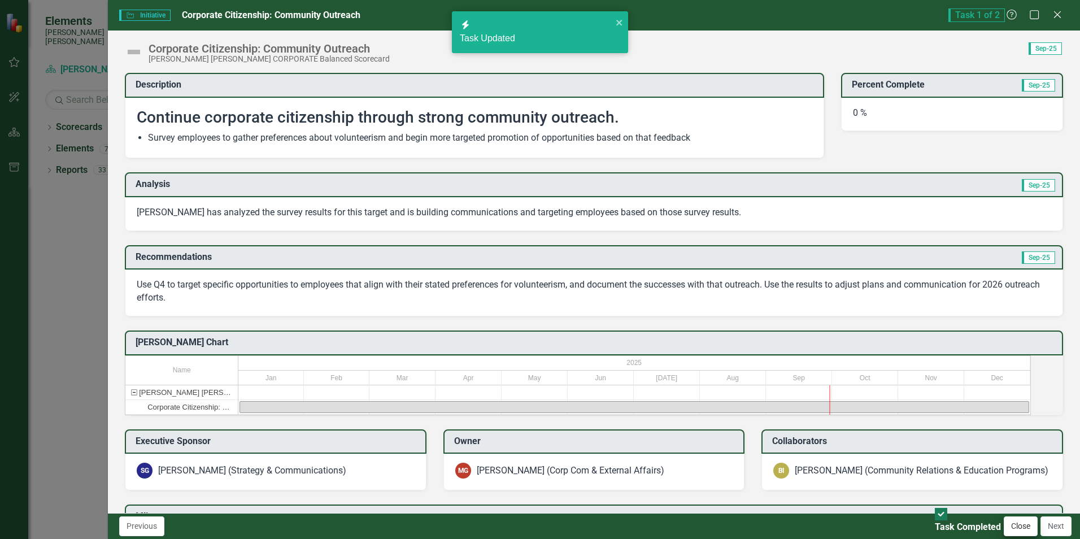
checkbox input "true"
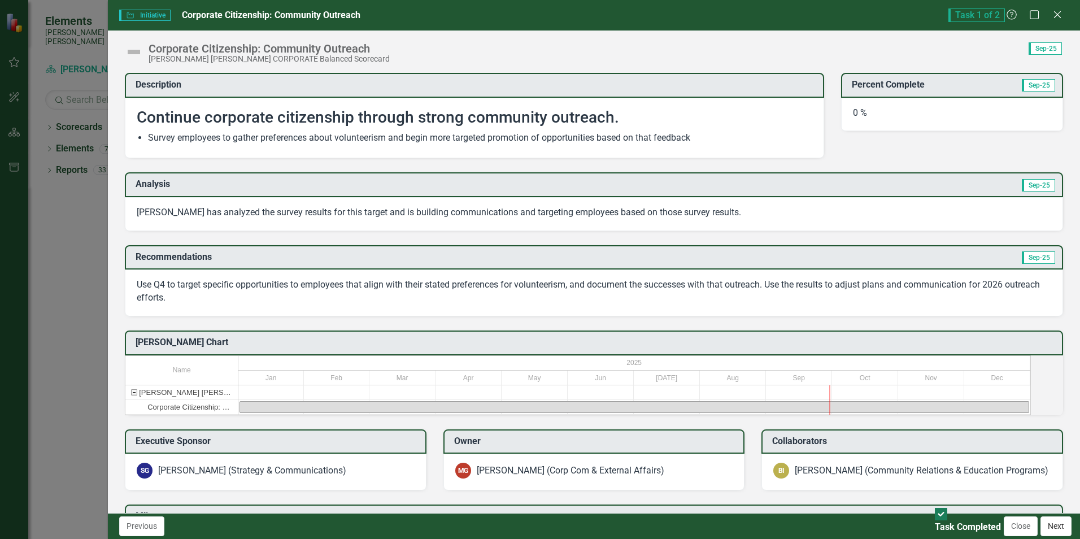
click at [1050, 532] on button "Next" at bounding box center [1056, 526] width 31 height 20
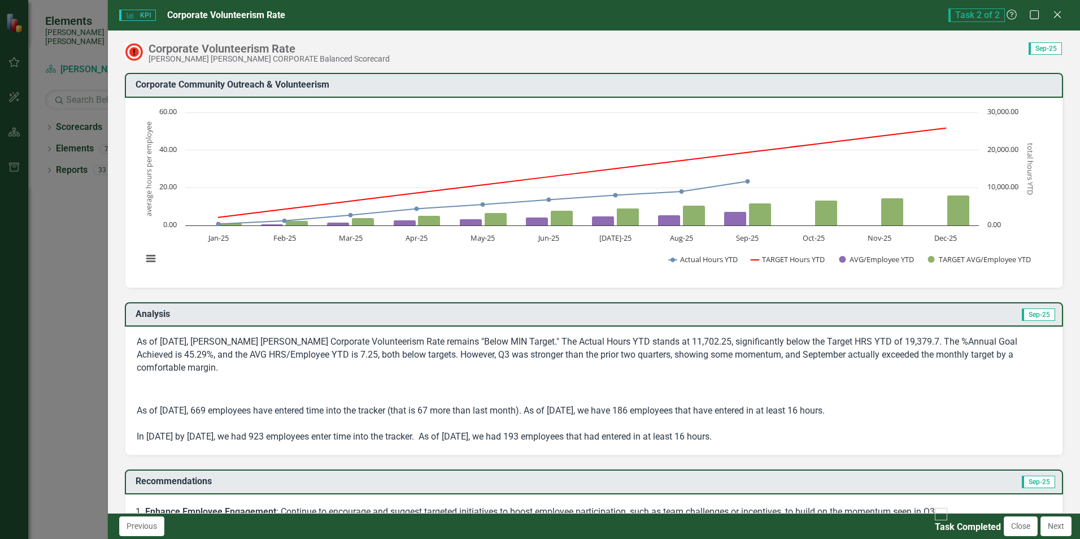
click at [935, 531] on div "Task Completed" at bounding box center [968, 527] width 66 height 13
click at [933, 523] on input "Task Completed" at bounding box center [942, 515] width 18 height 18
checkbox input "true"
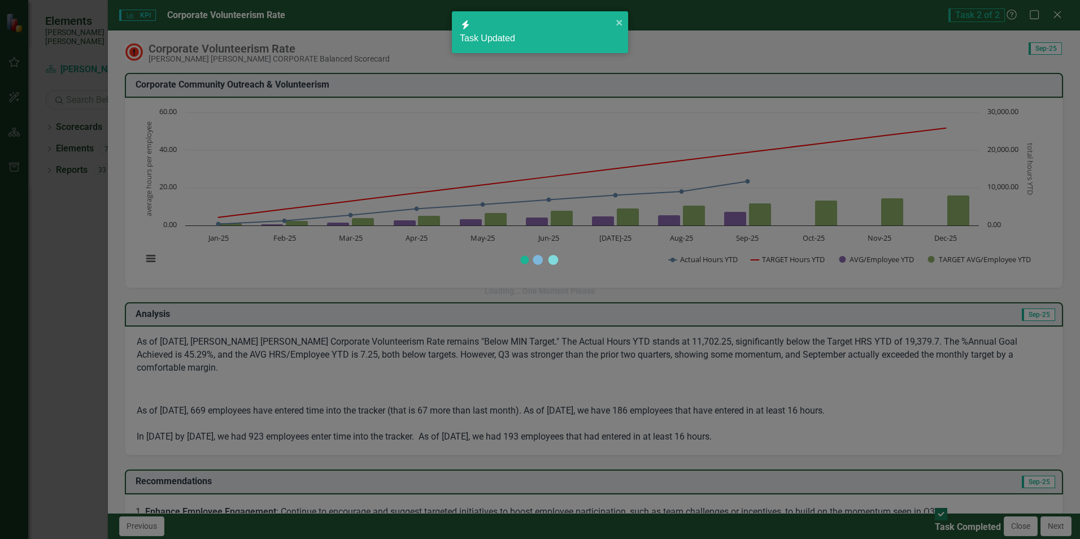
checkbox input "true"
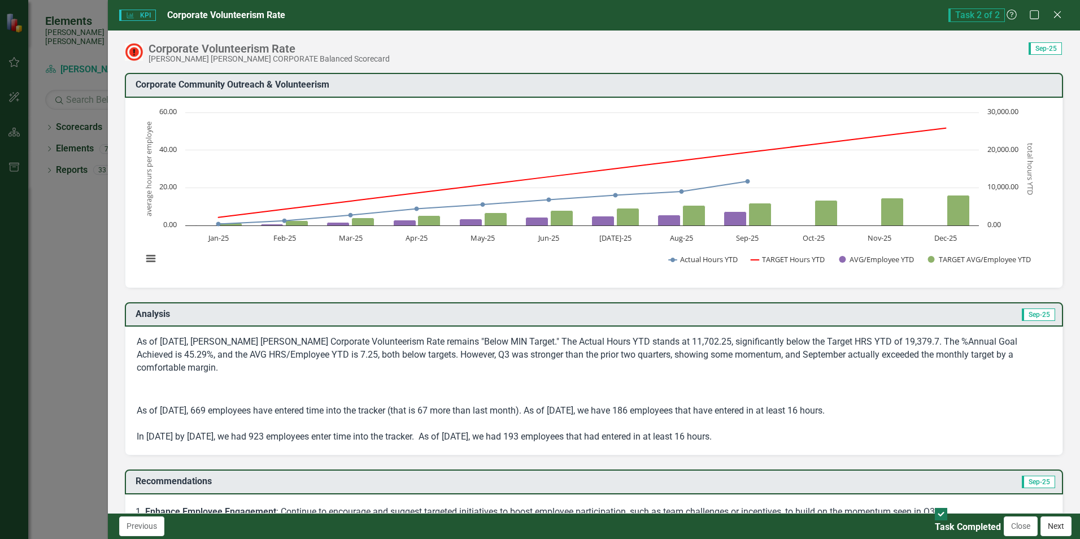
click at [1045, 522] on button "Next" at bounding box center [1056, 526] width 31 height 20
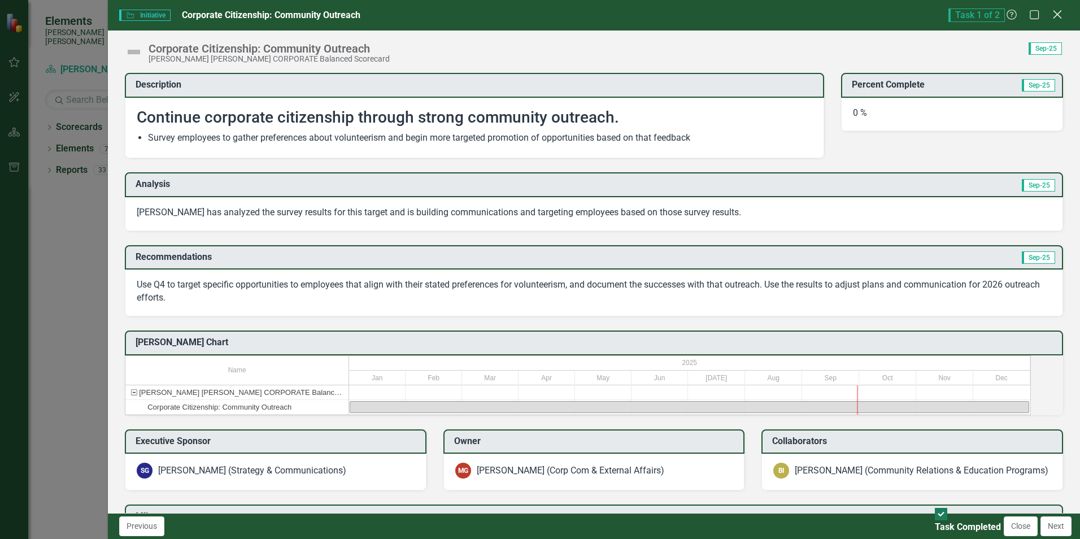
click at [1056, 14] on icon "Close" at bounding box center [1057, 14] width 14 height 11
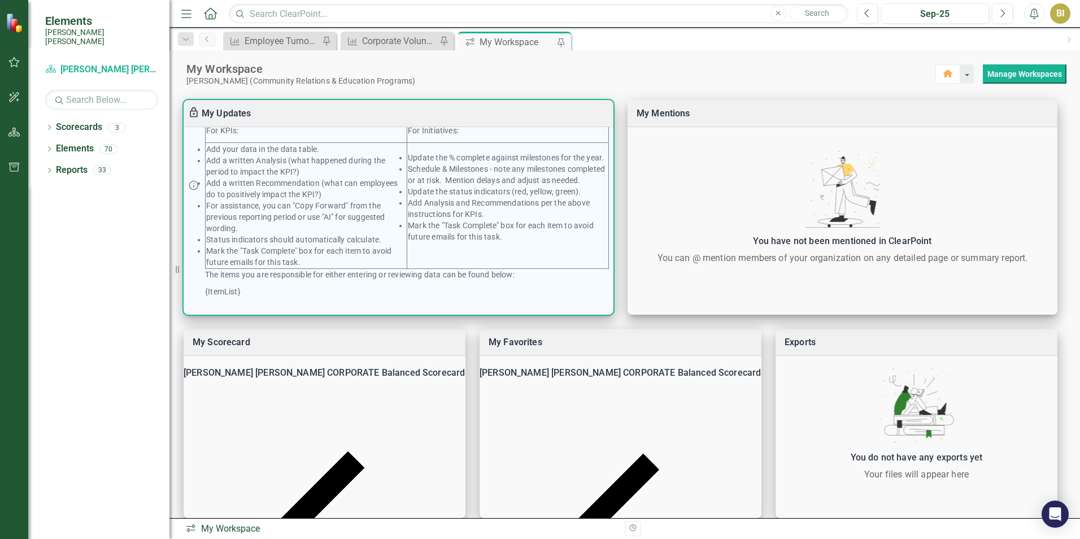
scroll to position [553, 0]
checkbox input "true"
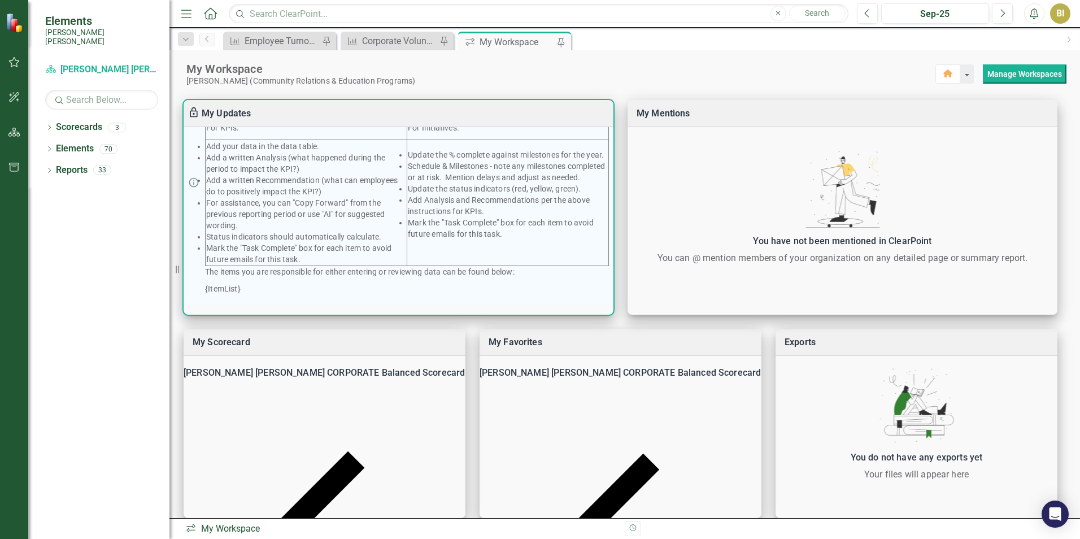
click at [455, 538] on div at bounding box center [540, 539] width 1080 height 0
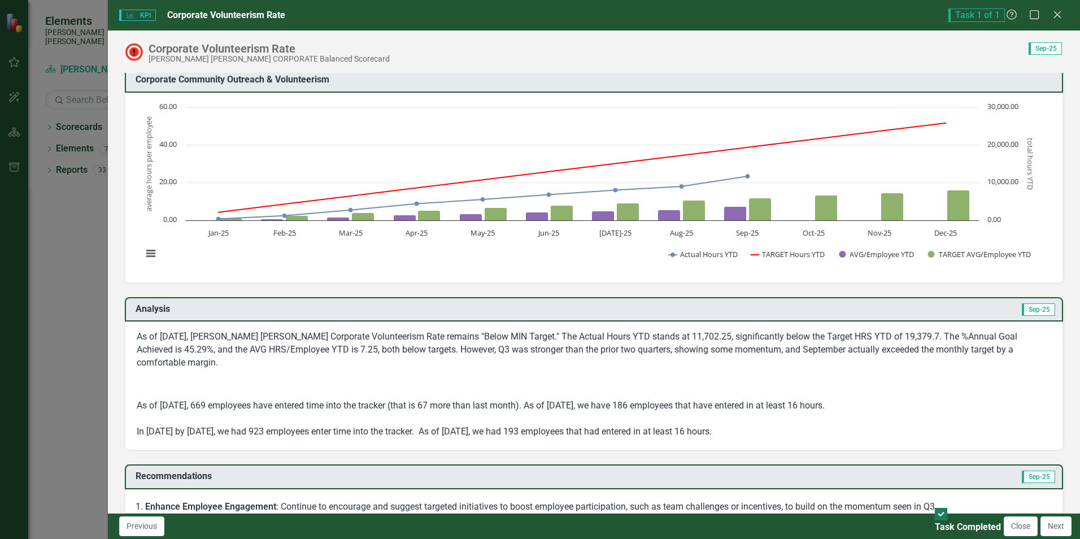
scroll to position [0, 0]
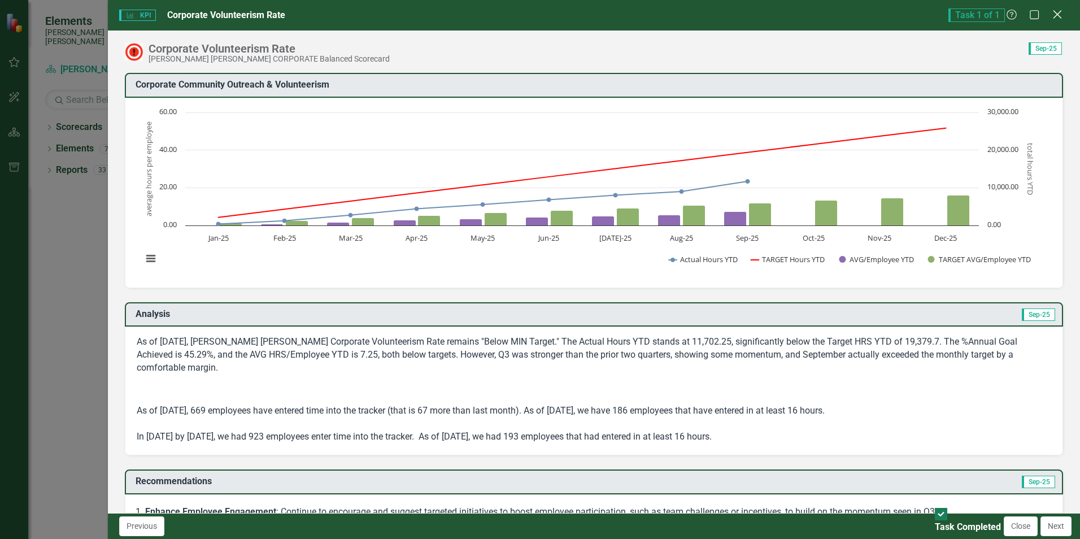
click at [1059, 15] on icon "Close" at bounding box center [1057, 14] width 14 height 11
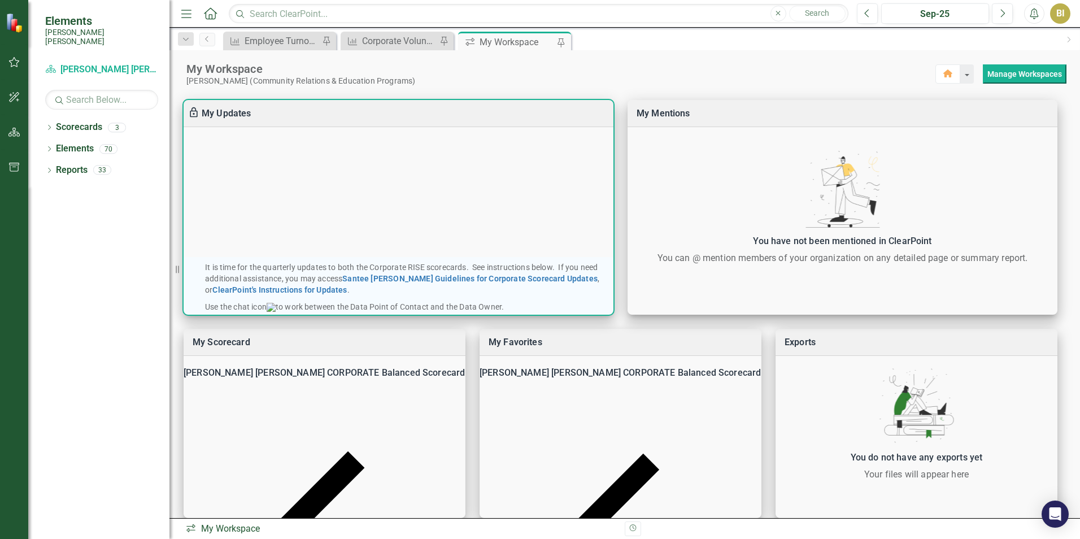
scroll to position [327, 0]
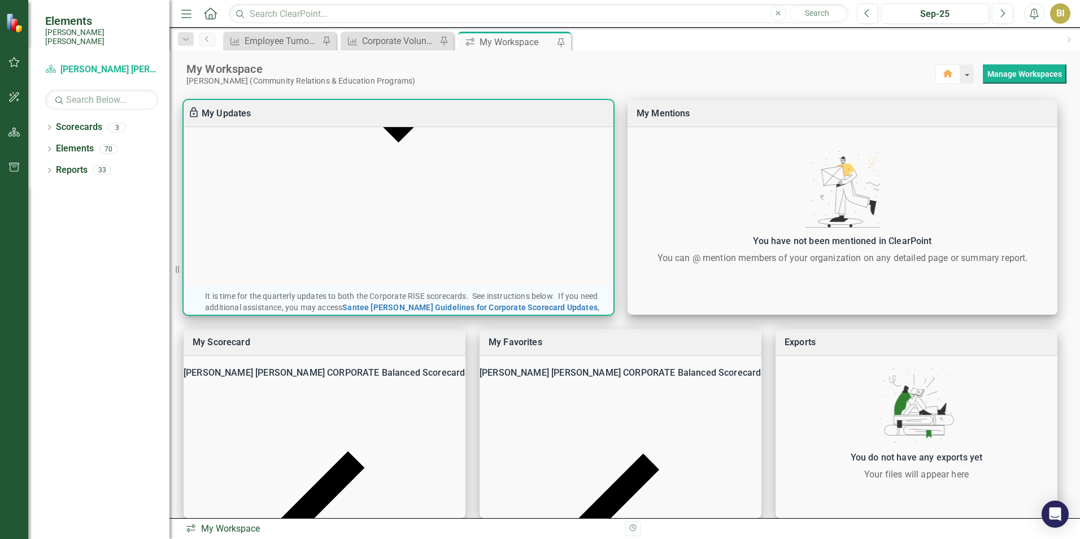
click at [542, 538] on div at bounding box center [540, 539] width 1080 height 0
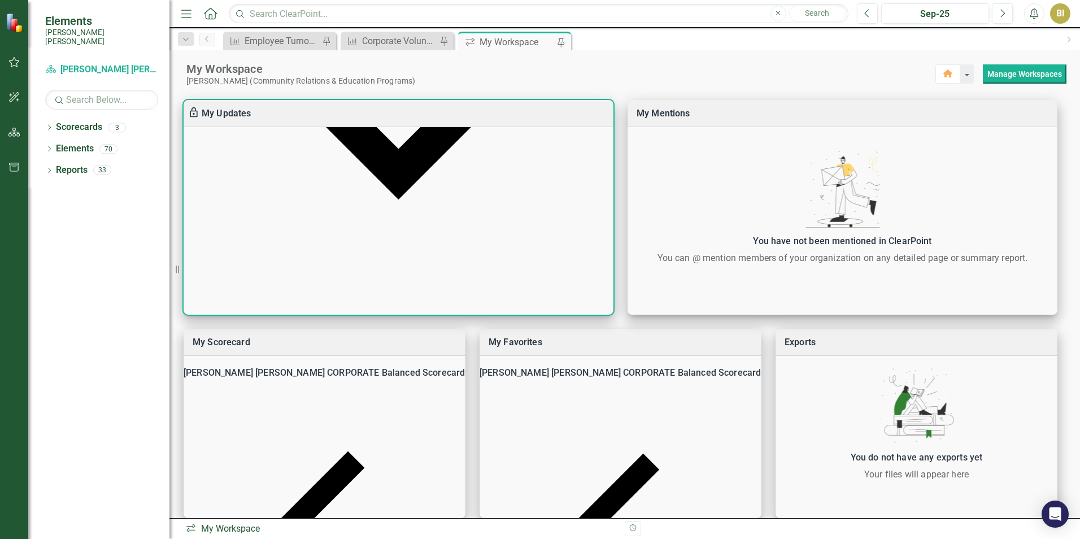
scroll to position [271, 0]
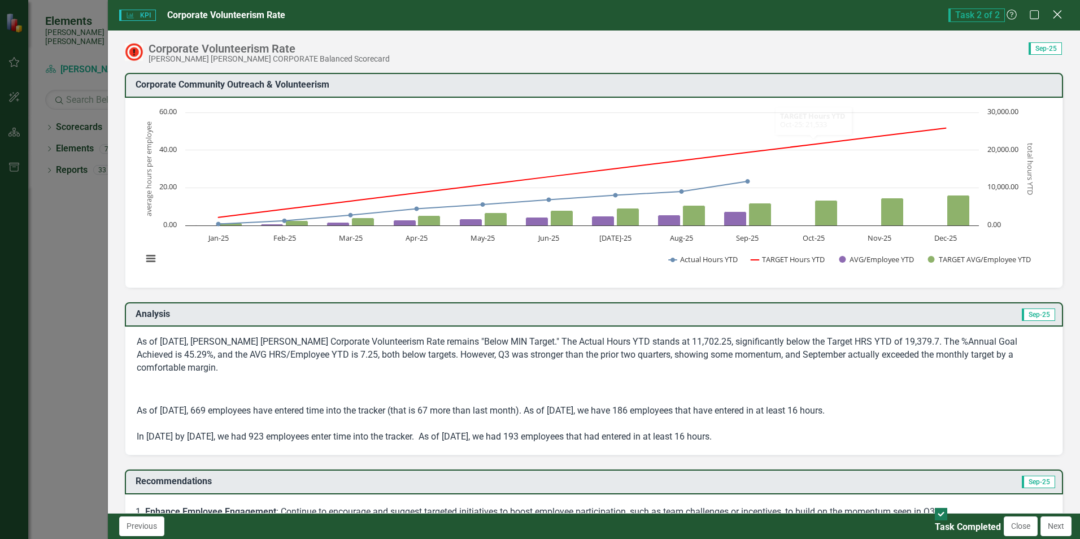
click at [1060, 14] on icon "Close" at bounding box center [1057, 14] width 14 height 11
